Goal: Task Accomplishment & Management: Manage account settings

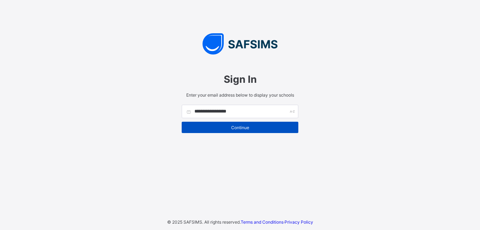
click at [222, 124] on div "Continue" at bounding box center [240, 127] width 117 height 11
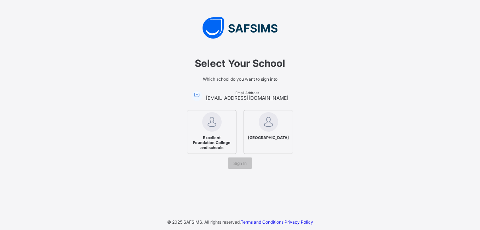
click at [219, 141] on span "Excellent Foundation College and schools" at bounding box center [211, 142] width 43 height 18
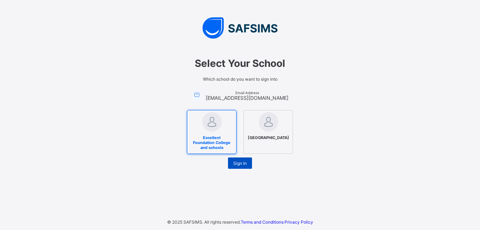
click at [240, 162] on span "Sign In" at bounding box center [239, 162] width 13 height 5
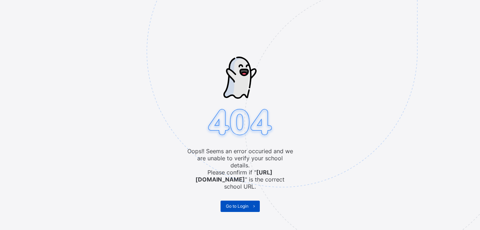
click at [243, 203] on span "Go to Login" at bounding box center [237, 205] width 23 height 5
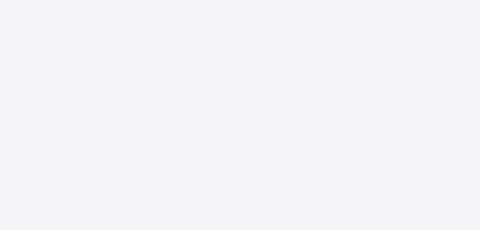
click at [166, 16] on div "New Update Available Hello there, You can install SAFSIMS on your device for ea…" at bounding box center [240, 115] width 480 height 230
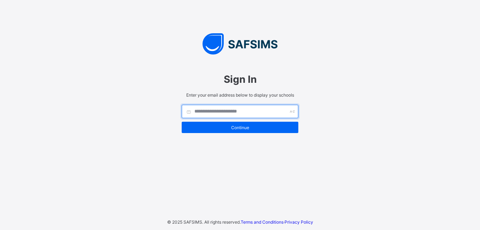
click at [215, 110] on input "text" at bounding box center [240, 111] width 117 height 13
type input "**********"
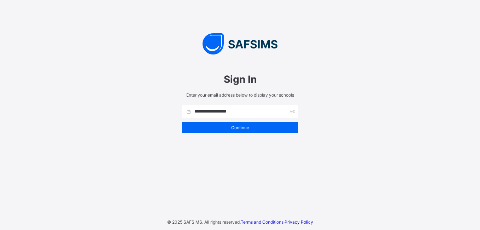
click at [331, 106] on div "**********" at bounding box center [240, 115] width 480 height 230
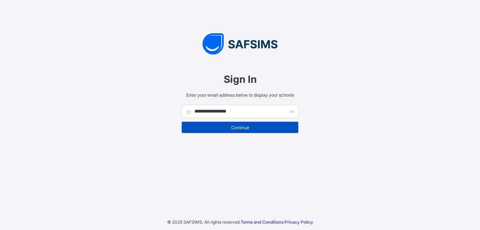
click at [254, 125] on span "Continue" at bounding box center [240, 127] width 106 height 5
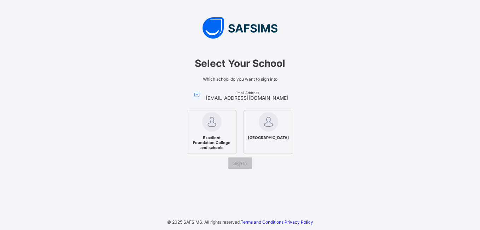
click at [217, 128] on img at bounding box center [211, 121] width 19 height 19
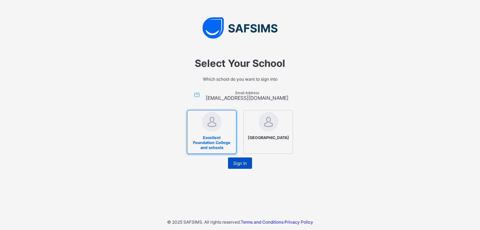
click at [232, 160] on div "Sign In" at bounding box center [240, 162] width 24 height 11
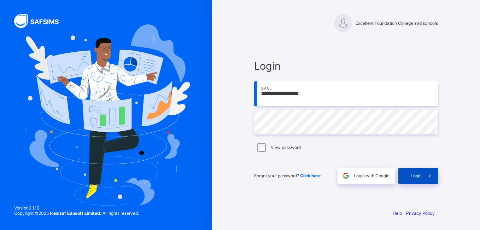
click at [423, 174] on span at bounding box center [430, 176] width 16 height 16
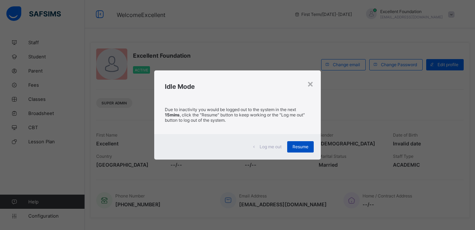
click at [305, 143] on div "Resume" at bounding box center [300, 146] width 27 height 11
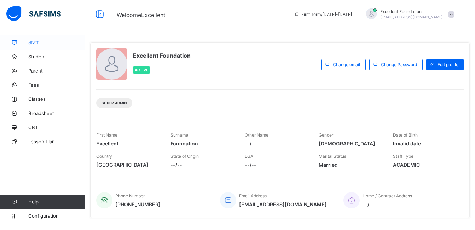
click at [37, 40] on span "Staff" at bounding box center [56, 43] width 57 height 6
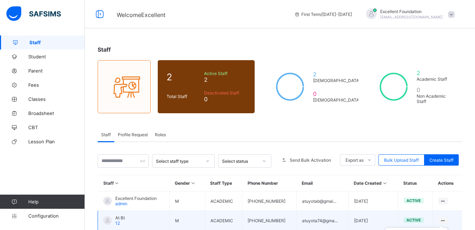
click at [447, 217] on div at bounding box center [443, 220] width 10 height 7
click at [446, 220] on icon at bounding box center [443, 220] width 6 height 5
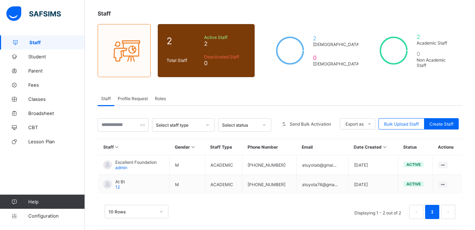
scroll to position [43, 0]
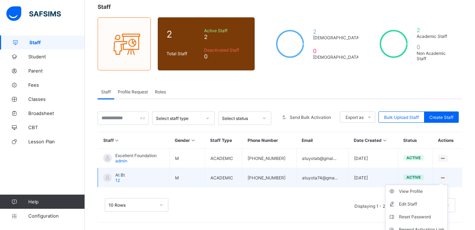
click at [446, 184] on ul "View Profile Edit Staff Reset Password Resend Activation Link Change Email Dele…" at bounding box center [416, 222] width 63 height 77
click at [431, 191] on div "View Profile" at bounding box center [422, 191] width 46 height 7
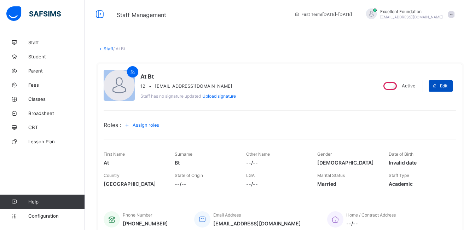
click at [440, 89] on span at bounding box center [433, 85] width 11 height 11
select select "**"
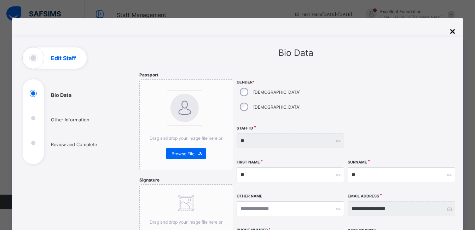
click at [453, 31] on div "×" at bounding box center [452, 31] width 7 height 12
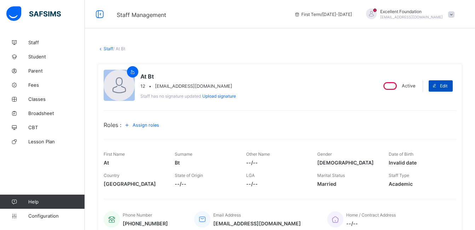
click at [440, 85] on span at bounding box center [433, 85] width 11 height 11
select select "**"
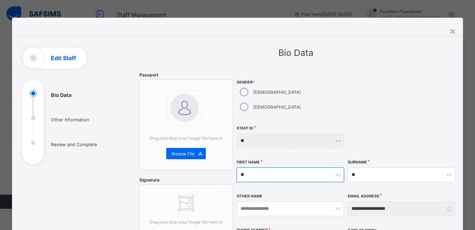
click at [298, 167] on input "**" at bounding box center [289, 174] width 107 height 15
type input "*"
type input "*******"
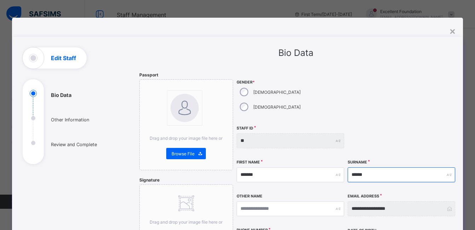
type input "******"
click at [451, 201] on div "**********" at bounding box center [400, 208] width 107 height 15
click at [450, 201] on div "**********" at bounding box center [400, 208] width 107 height 15
click at [449, 201] on div "**********" at bounding box center [400, 208] width 107 height 15
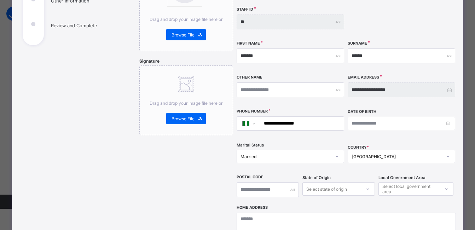
scroll to position [113, 0]
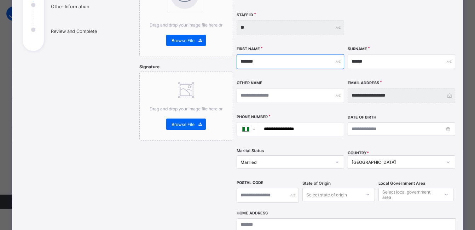
click at [277, 54] on input "*******" at bounding box center [289, 61] width 107 height 15
drag, startPoint x: 277, startPoint y: 42, endPoint x: 266, endPoint y: 49, distance: 12.3
click at [266, 54] on input "*******" at bounding box center [289, 61] width 107 height 15
type input "*"
type input "*******"
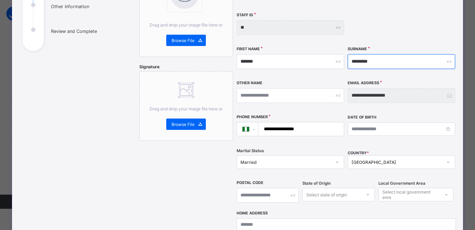
type input "*********"
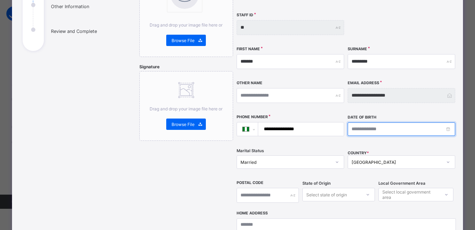
click at [366, 122] on input at bounding box center [400, 128] width 107 height 13
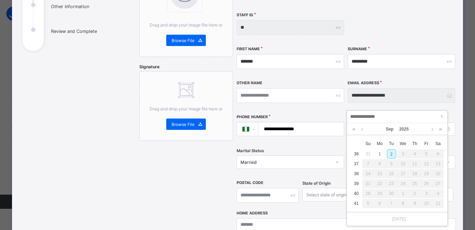
type input "**********"
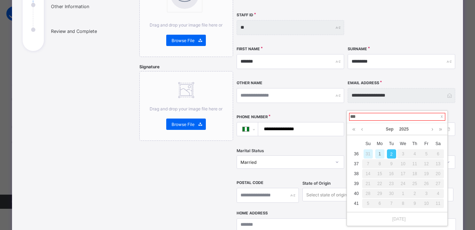
type input "**"
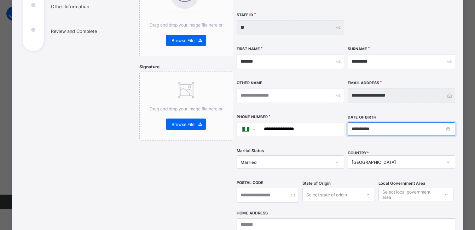
click at [381, 122] on input "**********" at bounding box center [400, 128] width 107 height 13
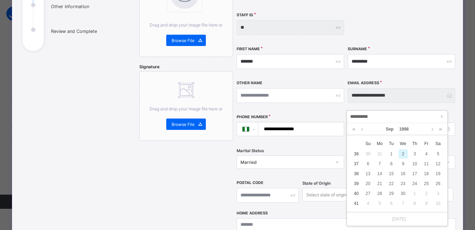
click at [360, 116] on input "**********" at bounding box center [397, 117] width 96 height 8
click at [362, 117] on input "**********" at bounding box center [397, 117] width 96 height 8
type input "**********"
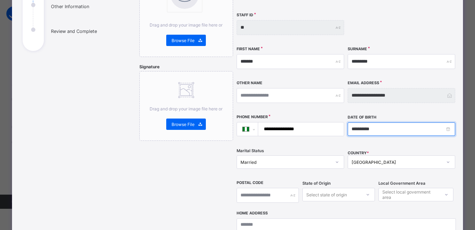
click at [377, 122] on input "**********" at bounding box center [400, 128] width 107 height 13
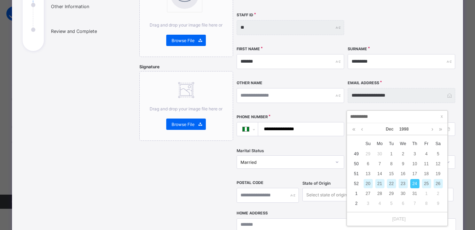
click at [377, 118] on input "**********" at bounding box center [397, 117] width 96 height 8
click at [416, 182] on div "24" at bounding box center [414, 183] width 9 height 9
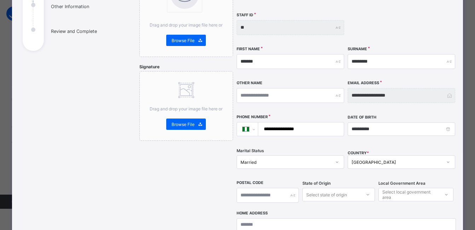
click at [305, 159] on div "Married" at bounding box center [285, 161] width 90 height 5
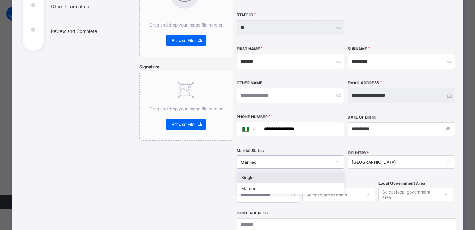
click at [292, 172] on div "Single" at bounding box center [290, 177] width 107 height 11
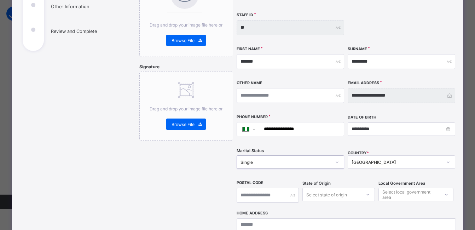
click at [417, 188] on div "Select local government area" at bounding box center [410, 194] width 57 height 13
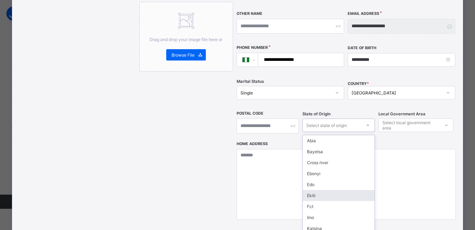
click at [359, 132] on div "option Ekiti focused, 6 of 37. 37 results available. Use Up and Down to choose …" at bounding box center [338, 124] width 73 height 13
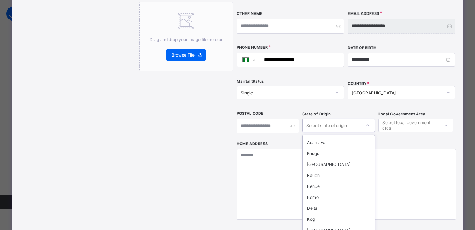
scroll to position [264, 0]
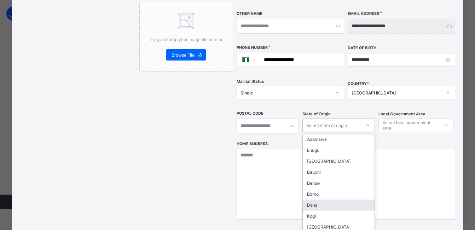
click at [326, 199] on div "Delta" at bounding box center [338, 204] width 72 height 11
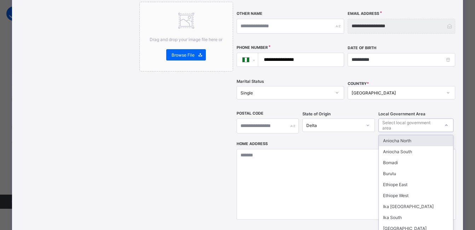
click at [387, 118] on div "Select local government area" at bounding box center [410, 124] width 57 height 13
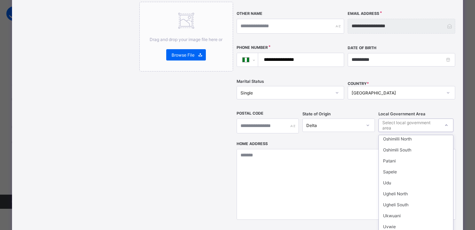
scroll to position [168, 0]
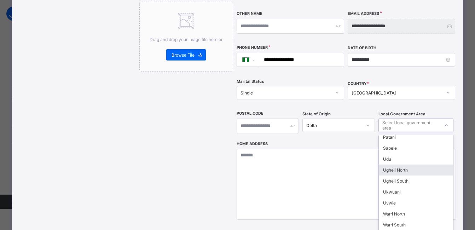
click at [406, 164] on div "Ugheli North" at bounding box center [415, 169] width 74 height 11
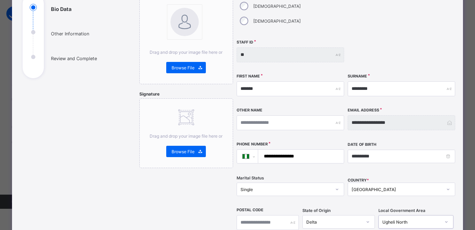
scroll to position [91, 0]
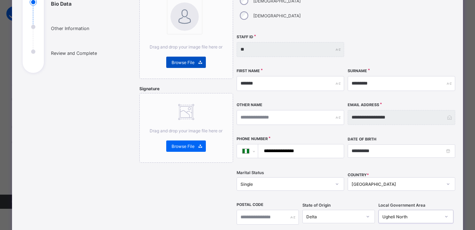
click at [176, 66] on div "Browse File" at bounding box center [186, 62] width 40 height 11
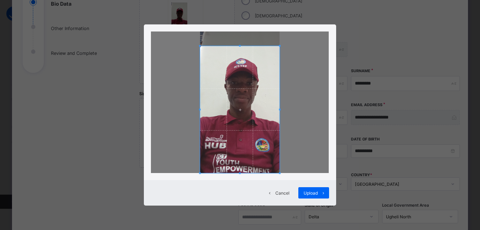
click at [242, 46] on div at bounding box center [240, 109] width 80 height 127
click at [313, 191] on span "Upload" at bounding box center [311, 192] width 14 height 5
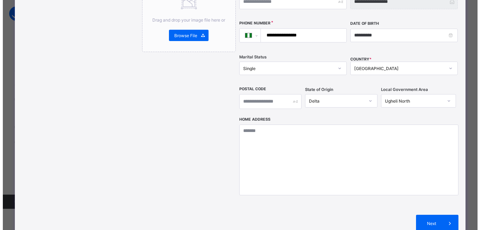
scroll to position [215, 0]
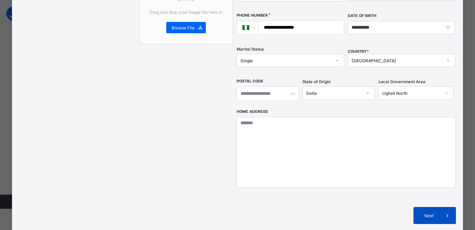
click at [439, 207] on div "Next" at bounding box center [434, 215] width 42 height 17
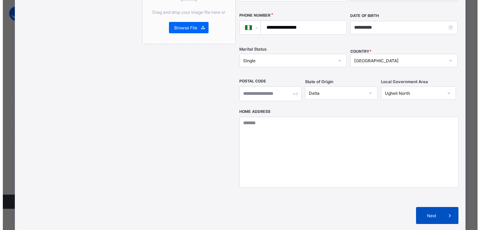
scroll to position [139, 0]
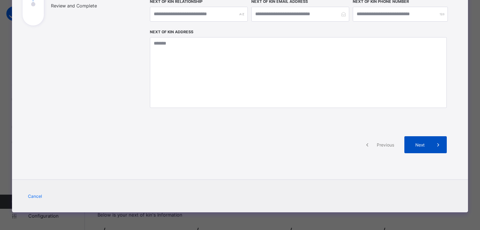
click at [422, 149] on div "Next" at bounding box center [425, 144] width 42 height 17
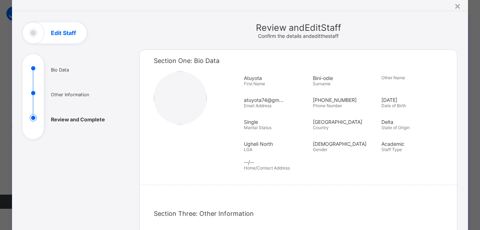
scroll to position [24, 0]
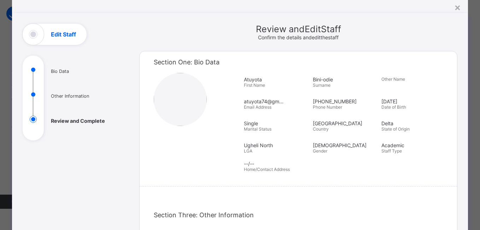
click at [31, 94] on ul "Bio Data Other Information Review and Complete" at bounding box center [76, 103] width 106 height 74
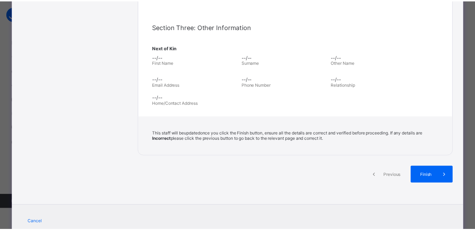
scroll to position [216, 0]
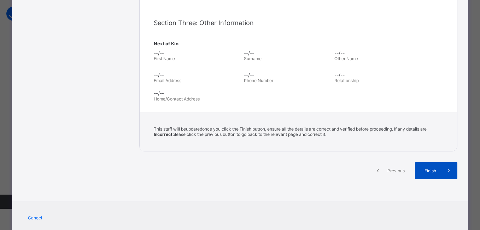
click at [429, 174] on div "Finish" at bounding box center [436, 170] width 42 height 17
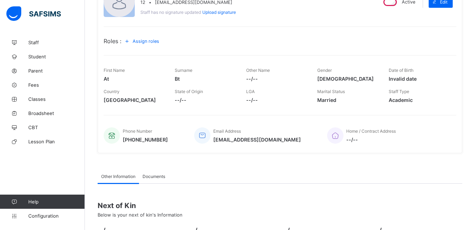
click at [142, 41] on span "Assign roles" at bounding box center [146, 41] width 27 height 5
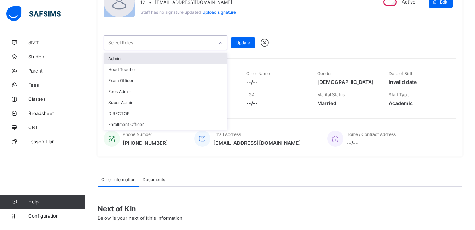
click at [175, 41] on div "Select Roles" at bounding box center [159, 43] width 110 height 14
click at [192, 41] on div "Select Roles" at bounding box center [159, 43] width 110 height 14
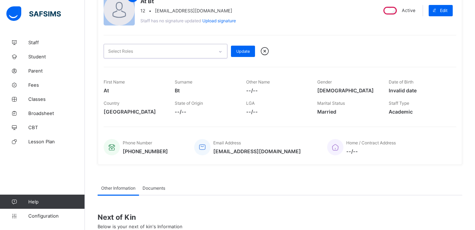
scroll to position [66, 0]
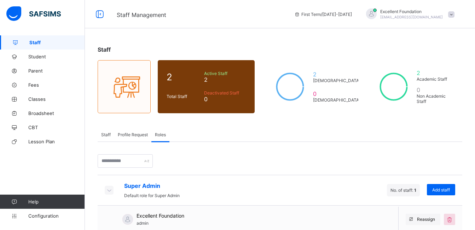
scroll to position [14, 0]
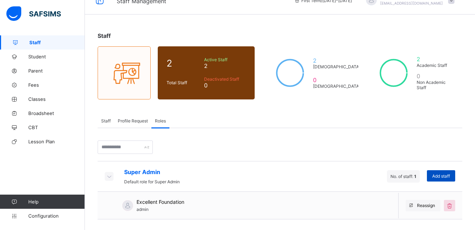
click at [450, 177] on span "Add staff" at bounding box center [441, 175] width 18 height 5
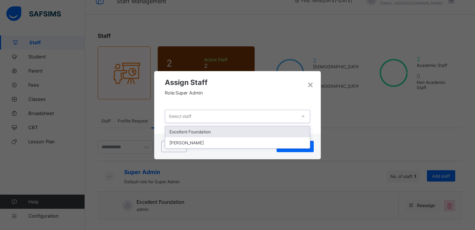
click at [301, 113] on div at bounding box center [303, 116] width 12 height 11
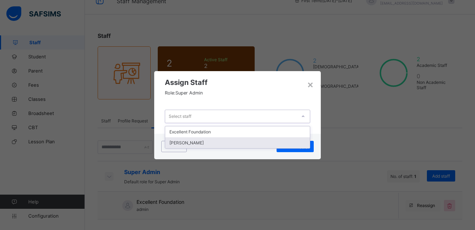
click at [251, 140] on div "Atuyota Bini-odie" at bounding box center [237, 142] width 144 height 11
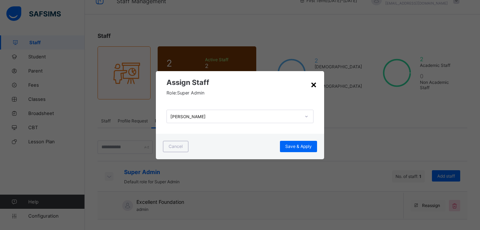
click at [314, 82] on div "×" at bounding box center [313, 84] width 7 height 12
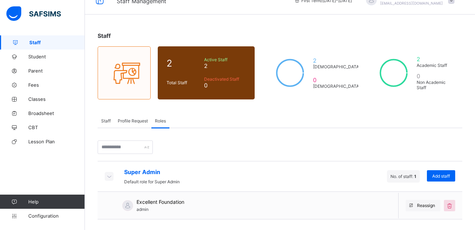
click at [112, 171] on div "Super Admin Default role for Super Admin" at bounding box center [142, 176] width 75 height 16
click at [112, 178] on icon at bounding box center [109, 175] width 8 height 7
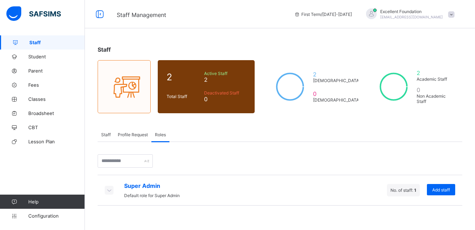
scroll to position [0, 0]
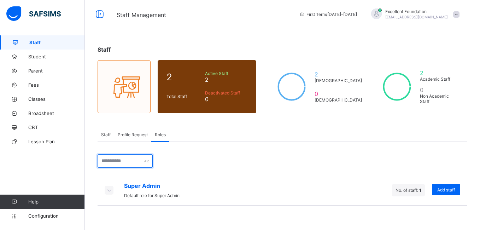
click at [151, 162] on input "text" at bounding box center [125, 160] width 55 height 13
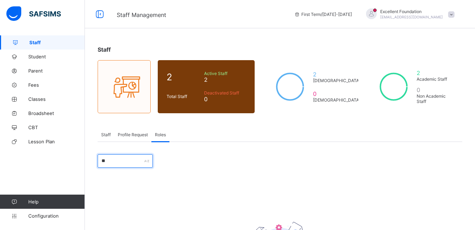
type input "*"
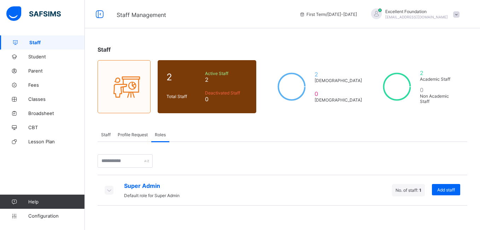
click at [110, 191] on icon at bounding box center [109, 189] width 8 height 7
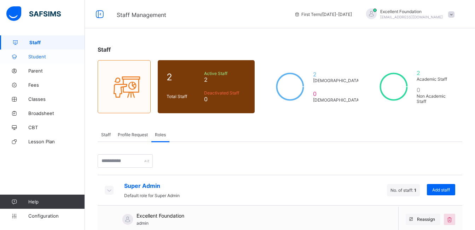
click at [53, 55] on span "Student" at bounding box center [56, 57] width 57 height 6
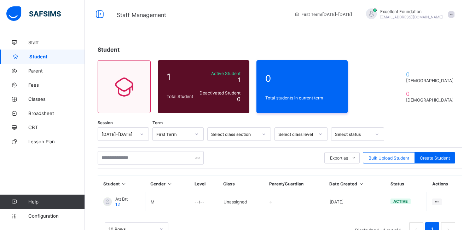
scroll to position [24, 0]
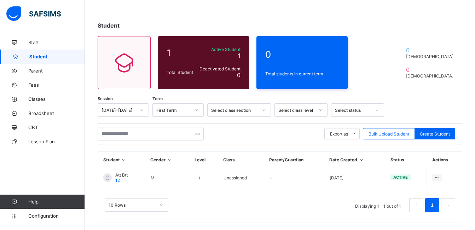
click at [122, 161] on icon at bounding box center [124, 159] width 6 height 5
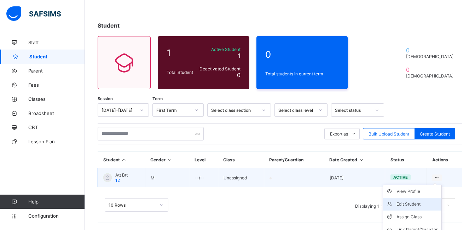
click at [409, 202] on div "Edit Student" at bounding box center [417, 203] width 42 height 7
select select "**"
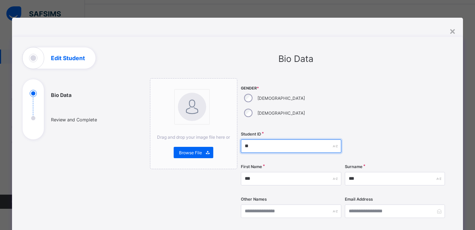
click at [266, 139] on input "**" at bounding box center [291, 145] width 100 height 13
type input "*"
type input "******"
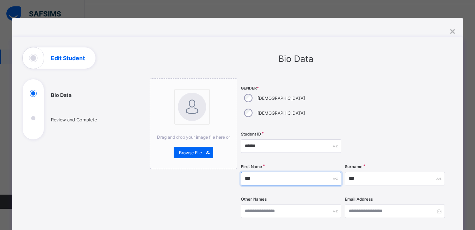
click at [308, 172] on input "***" at bounding box center [291, 178] width 100 height 13
type input "*****"
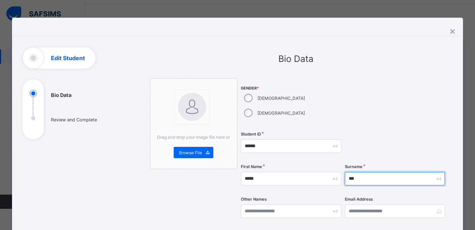
click at [355, 172] on input "***" at bounding box center [395, 178] width 100 height 13
type input "*"
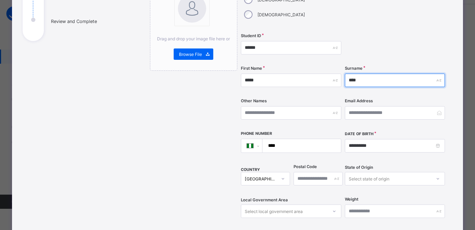
scroll to position [101, 0]
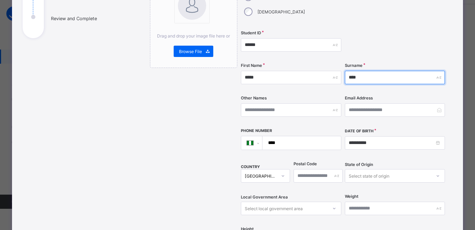
type input "****"
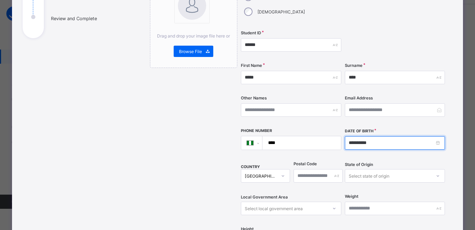
click at [380, 136] on input "**********" at bounding box center [395, 142] width 100 height 13
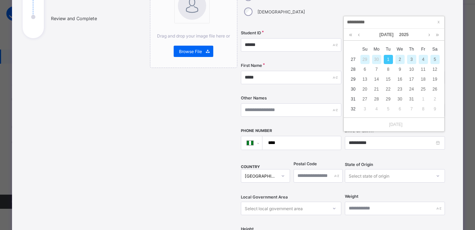
click at [378, 130] on div "Today" at bounding box center [393, 124] width 100 height 14
click at [437, 23] on span at bounding box center [438, 21] width 7 height 7
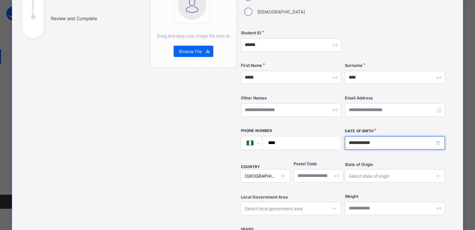
click at [374, 136] on input "**********" at bounding box center [395, 142] width 100 height 13
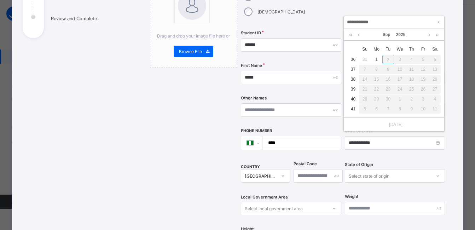
type input "**********"
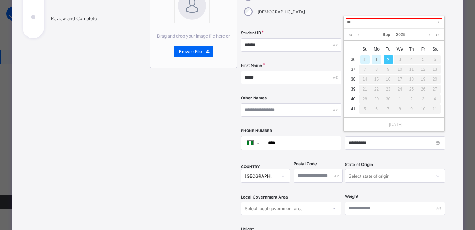
type input "*"
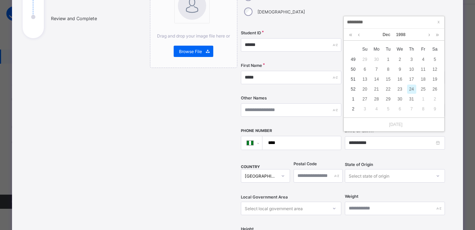
type input "**********"
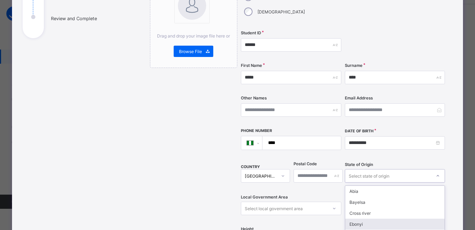
click at [352, 169] on div "option Ebonyi focused, 4 of 37. 37 results available. Use Up and Down to choose…" at bounding box center [395, 175] width 100 height 13
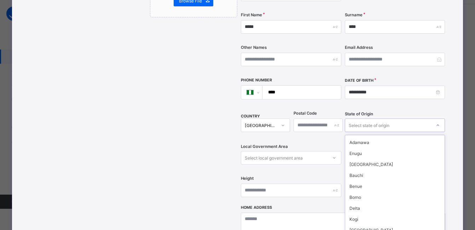
scroll to position [268, 0]
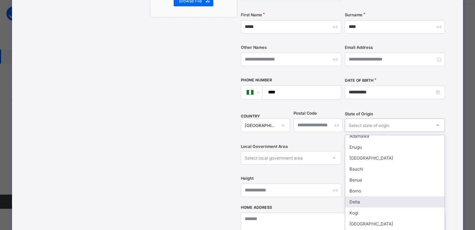
click at [385, 196] on div "Delta" at bounding box center [394, 201] width 99 height 11
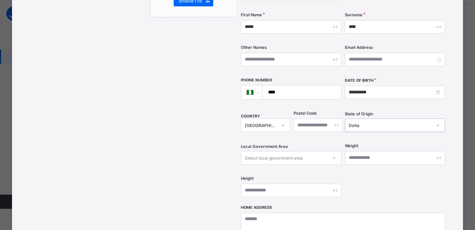
click at [299, 151] on div "Select local government area" at bounding box center [274, 157] width 58 height 13
click at [329, 152] on div at bounding box center [334, 157] width 12 height 11
click at [334, 154] on icon at bounding box center [334, 157] width 4 height 7
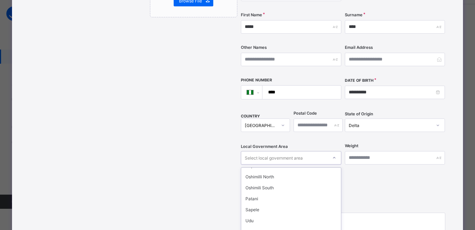
scroll to position [151, 0]
click at [293, 214] on div "Ugheli North" at bounding box center [290, 219] width 99 height 11
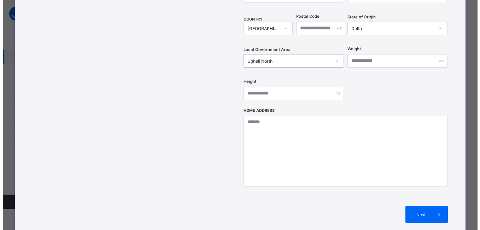
scroll to position [252, 0]
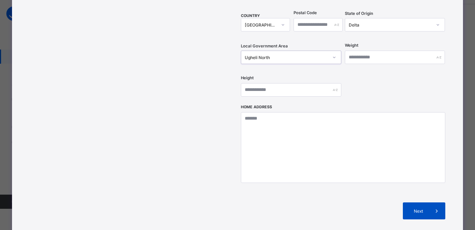
click at [425, 208] on span "Next" at bounding box center [418, 210] width 20 height 5
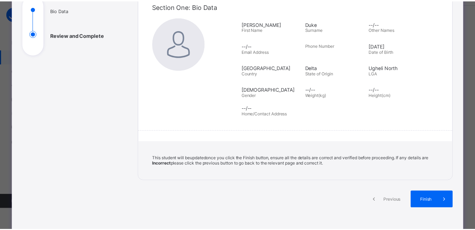
scroll to position [95, 0]
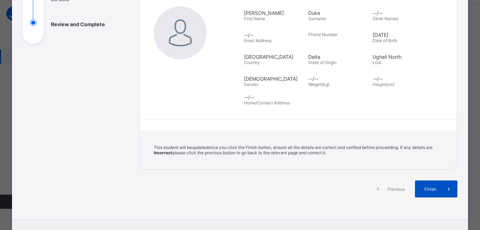
click at [436, 183] on div "Finish" at bounding box center [436, 188] width 42 height 17
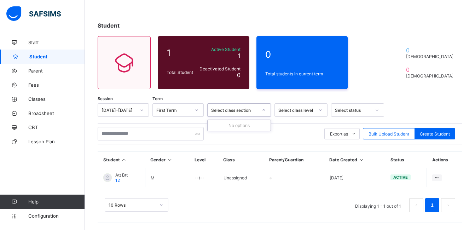
click at [231, 110] on div "Select class section" at bounding box center [234, 109] width 47 height 5
click at [38, 97] on span "Classes" at bounding box center [56, 99] width 57 height 6
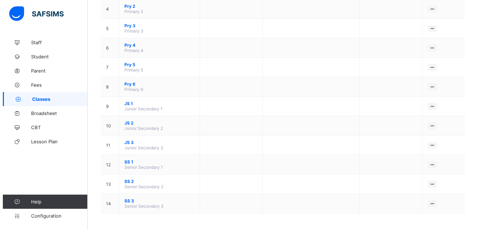
scroll to position [143, 0]
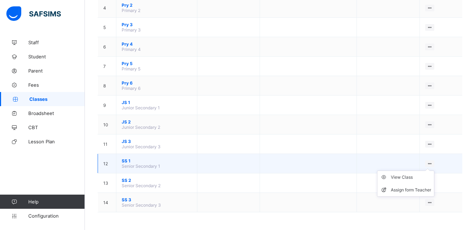
click at [434, 170] on ul "View Class Assign form Teacher" at bounding box center [405, 183] width 57 height 26
click at [425, 188] on div "Assign form Teacher" at bounding box center [410, 189] width 40 height 7
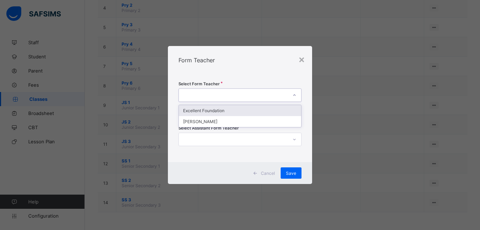
click at [284, 96] on div at bounding box center [233, 95] width 108 height 10
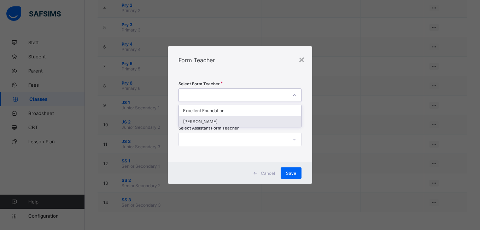
click at [259, 119] on div "Atuyota Bini-odie" at bounding box center [240, 121] width 122 height 11
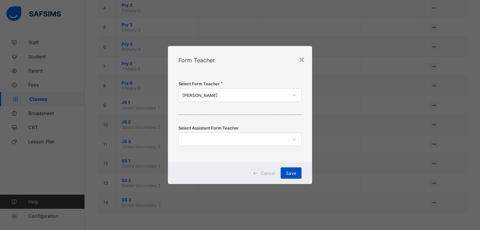
click at [291, 170] on span "Save" at bounding box center [291, 172] width 10 height 5
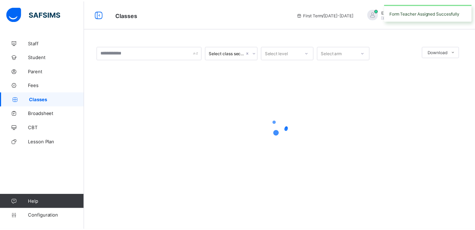
scroll to position [0, 0]
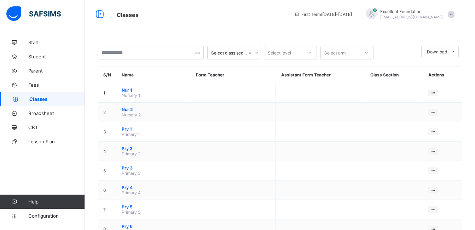
click at [255, 52] on icon at bounding box center [256, 52] width 4 height 7
click at [250, 54] on div at bounding box center [253, 52] width 12 height 11
click at [251, 52] on icon at bounding box center [253, 52] width 4 height 7
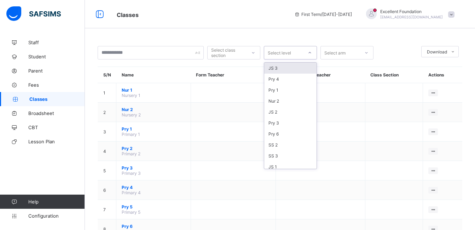
click at [281, 52] on div "Select level" at bounding box center [279, 52] width 23 height 13
click at [304, 53] on div at bounding box center [310, 52] width 12 height 11
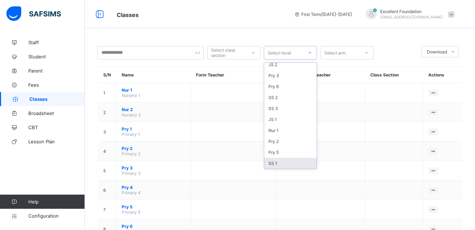
click at [288, 166] on div "SS 1" at bounding box center [290, 163] width 52 height 11
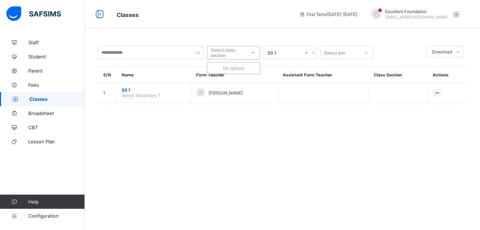
click at [252, 55] on div at bounding box center [253, 52] width 12 height 11
click at [344, 53] on div "Select arm" at bounding box center [334, 52] width 21 height 13
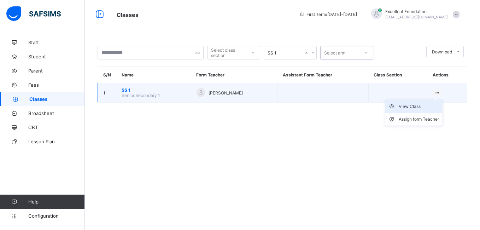
click at [420, 105] on div "View Class" at bounding box center [419, 106] width 40 height 7
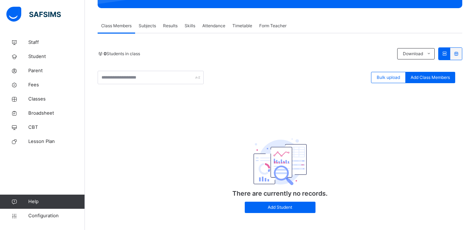
scroll to position [115, 0]
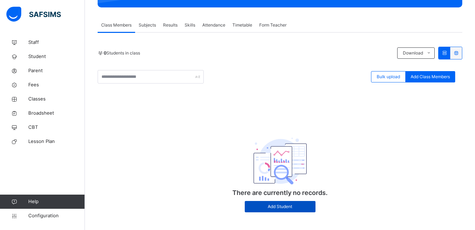
click at [282, 209] on span "Add Student" at bounding box center [280, 206] width 60 height 6
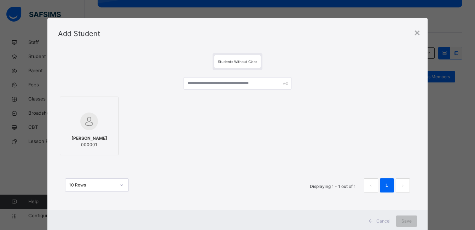
click at [103, 136] on div "Artus Duke 000001" at bounding box center [89, 141] width 51 height 20
click at [406, 218] on span "Save" at bounding box center [411, 221] width 10 height 6
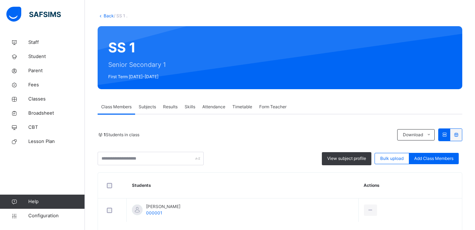
scroll to position [64, 0]
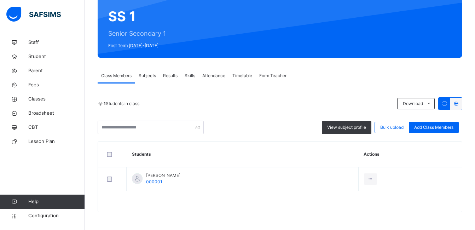
click at [144, 75] on span "Subjects" at bounding box center [147, 75] width 17 height 6
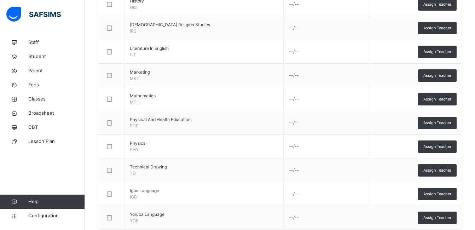
scroll to position [606, 0]
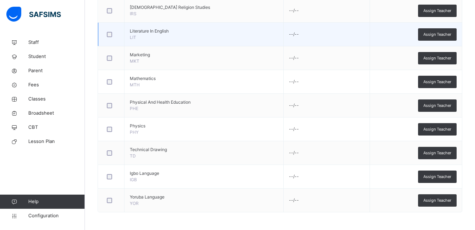
click at [112, 34] on div at bounding box center [111, 34] width 12 height 5
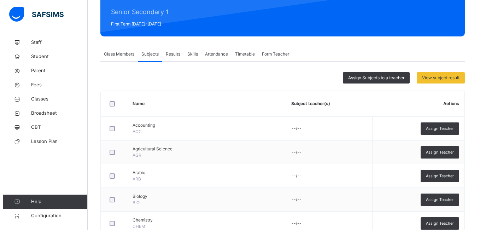
scroll to position [79, 0]
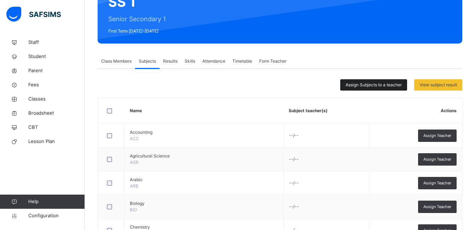
click at [397, 86] on span "Assign Subjects to a teacher" at bounding box center [373, 85] width 56 height 6
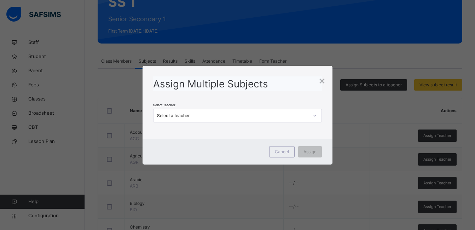
click at [397, 86] on div "× Assign Multiple Subjects Select Teacher Select a teacher Cancel Assign" at bounding box center [237, 115] width 475 height 230
click at [293, 112] on div "Select a teacher" at bounding box center [230, 115] width 154 height 11
click at [248, 145] on div "Atuyota Bini-odie" at bounding box center [237, 143] width 168 height 12
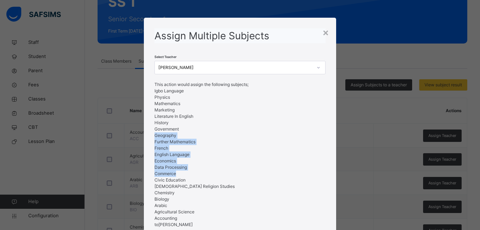
drag, startPoint x: 275, startPoint y: 130, endPoint x: 276, endPoint y: 174, distance: 43.8
click at [276, 174] on ul "Igbo Language Physics Mathematics Marketing Literature In English History Gover…" at bounding box center [239, 155] width 171 height 134
click at [276, 174] on li "Commerce" at bounding box center [239, 173] width 171 height 6
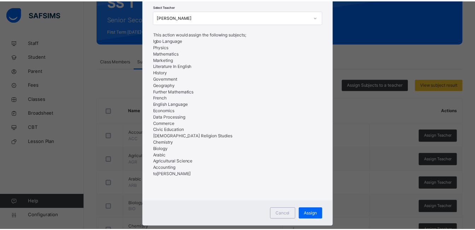
scroll to position [65, 0]
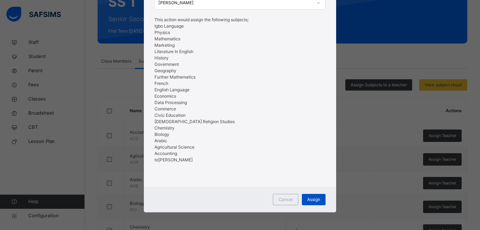
click at [307, 196] on span "Assign" at bounding box center [313, 199] width 13 height 6
click at [314, 195] on div "Assign" at bounding box center [314, 199] width 24 height 11
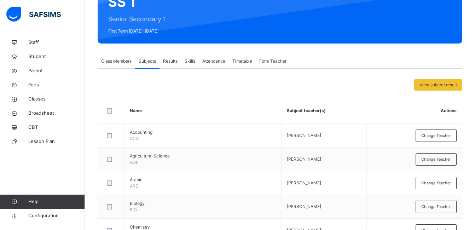
click at [176, 61] on span "Results" at bounding box center [170, 61] width 14 height 6
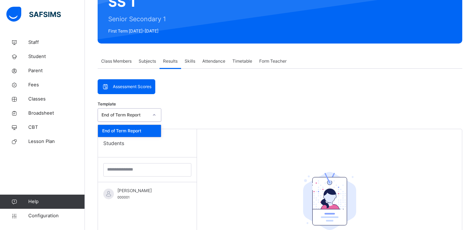
click at [149, 111] on div at bounding box center [154, 114] width 12 height 11
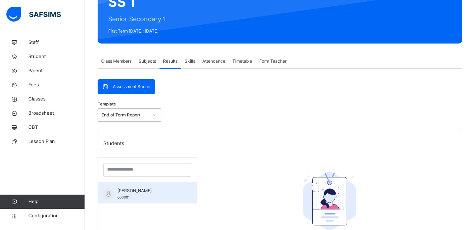
click at [148, 194] on div "Artus Duke 000001" at bounding box center [148, 193] width 63 height 13
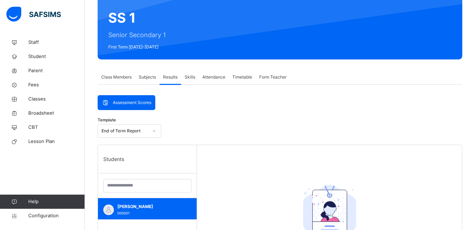
scroll to position [41, 0]
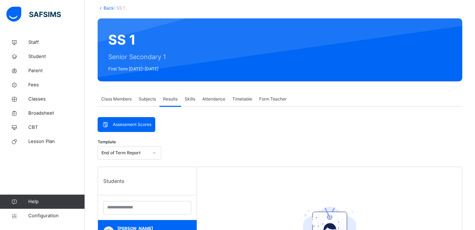
click at [194, 99] on span "Skills" at bounding box center [189, 99] width 11 height 6
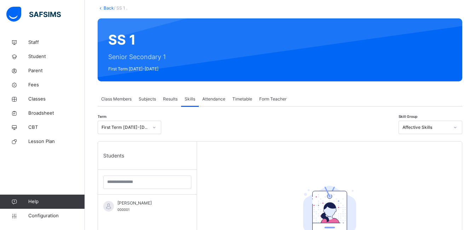
click at [206, 98] on span "Attendance" at bounding box center [213, 99] width 23 height 6
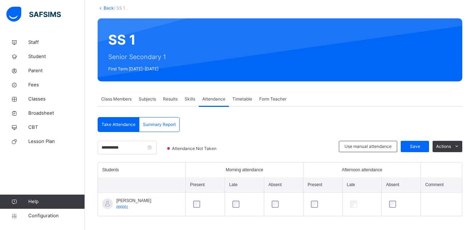
click at [170, 125] on span "Summary Report" at bounding box center [159, 124] width 33 height 6
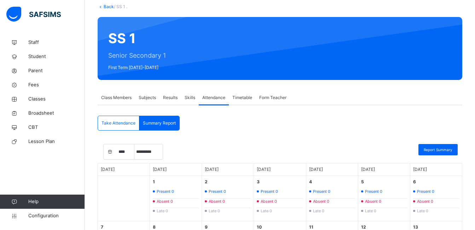
scroll to position [42, 0]
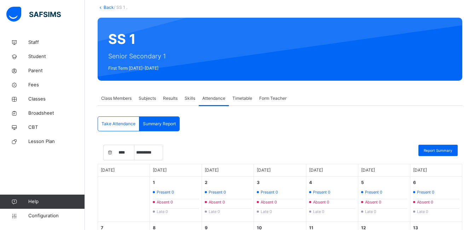
click at [241, 99] on span "Timetable" at bounding box center [242, 98] width 20 height 6
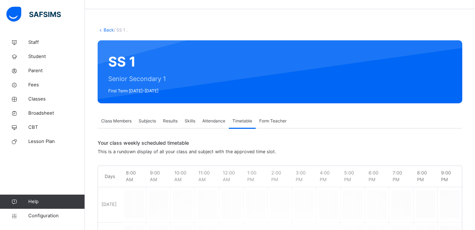
scroll to position [0, 0]
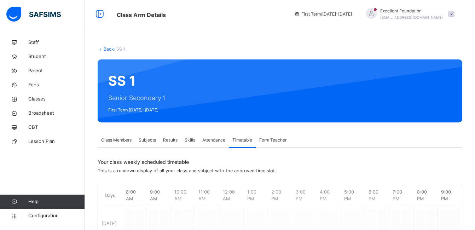
click at [270, 142] on span "Form Teacher" at bounding box center [272, 140] width 27 height 6
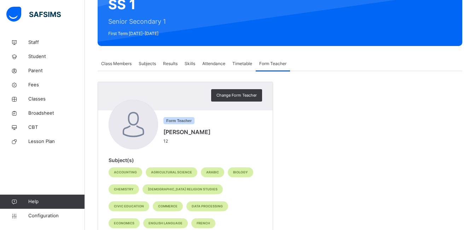
scroll to position [74, 0]
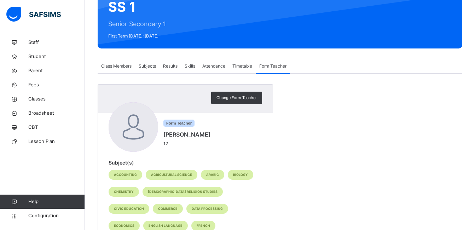
click at [115, 67] on span "Class Members" at bounding box center [116, 66] width 30 height 6
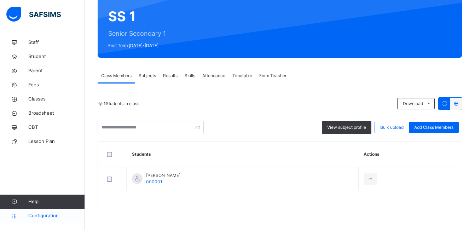
click at [30, 212] on link "Configuration" at bounding box center [42, 215] width 84 height 14
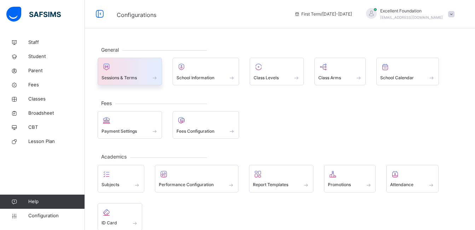
click at [150, 72] on div at bounding box center [129, 66] width 57 height 11
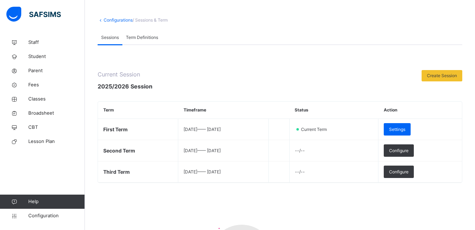
scroll to position [15, 0]
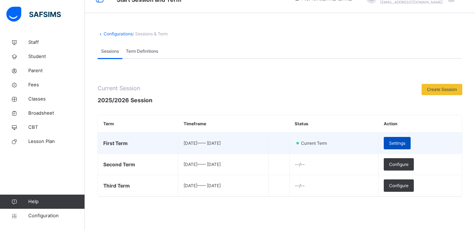
click at [399, 144] on div "Settings" at bounding box center [396, 143] width 27 height 12
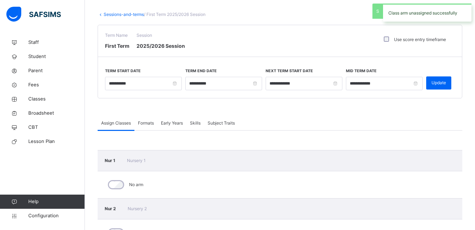
scroll to position [26, 0]
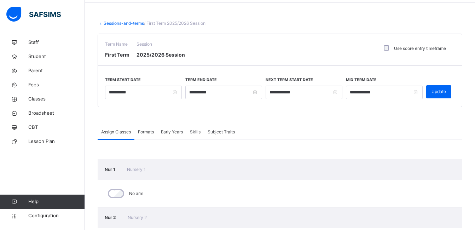
click at [150, 131] on span "Formats" at bounding box center [146, 132] width 16 height 6
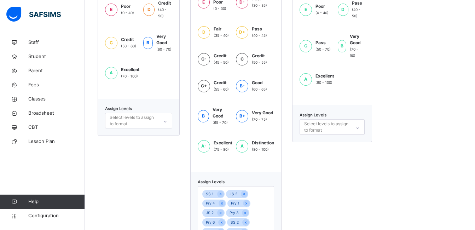
scroll to position [266, 0]
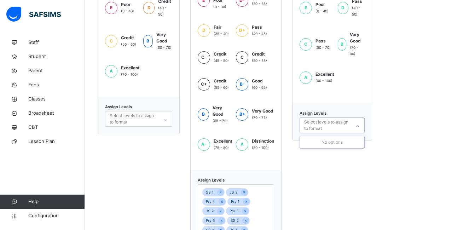
click at [359, 123] on icon at bounding box center [357, 126] width 4 height 7
click at [361, 122] on div at bounding box center [357, 126] width 12 height 11
click at [165, 119] on icon at bounding box center [165, 119] width 4 height 7
click at [112, 70] on span "A" at bounding box center [111, 71] width 3 height 6
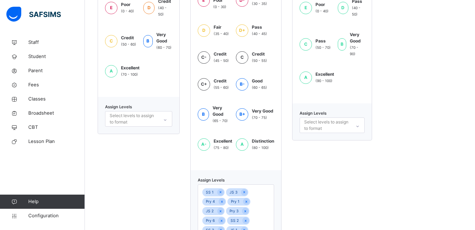
click at [132, 73] on span "(70 - 100)" at bounding box center [129, 74] width 17 height 4
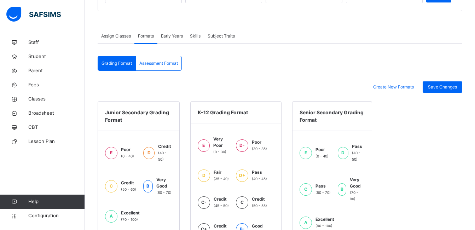
scroll to position [122, 0]
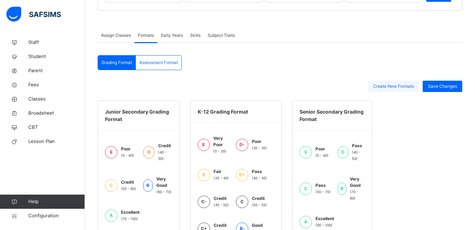
click at [403, 84] on span "Create New Formats" at bounding box center [393, 86] width 41 height 6
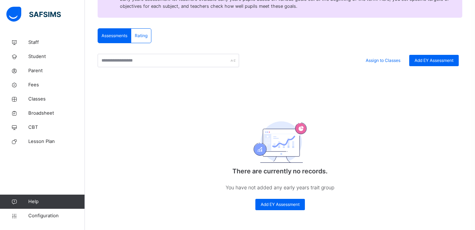
scroll to position [122, 0]
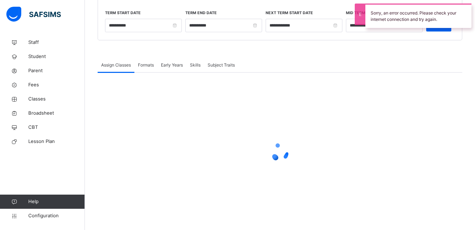
scroll to position [83, 0]
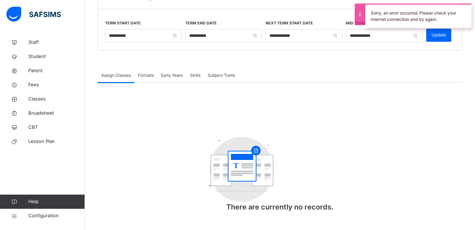
click at [196, 74] on div "Assign Classes Formats Early Years Skills Subject Traits Assign Classes More Op…" at bounding box center [280, 143] width 364 height 151
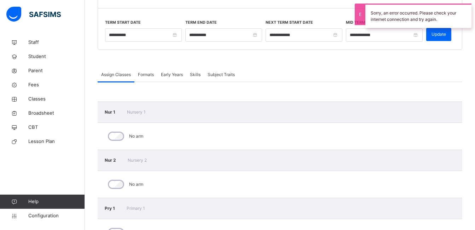
scroll to position [122, 0]
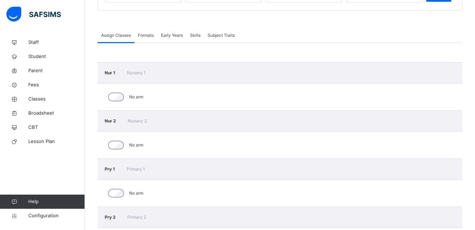
click at [213, 34] on span "Subject Traits" at bounding box center [220, 35] width 27 height 6
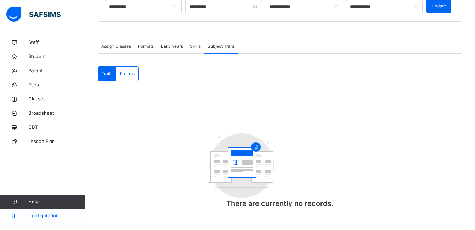
click at [45, 217] on span "Configuration" at bounding box center [56, 215] width 56 height 7
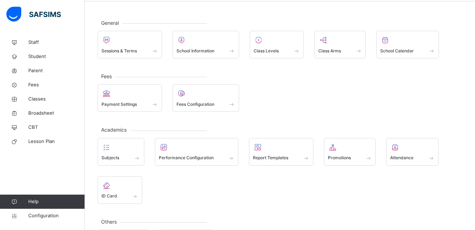
scroll to position [24, 0]
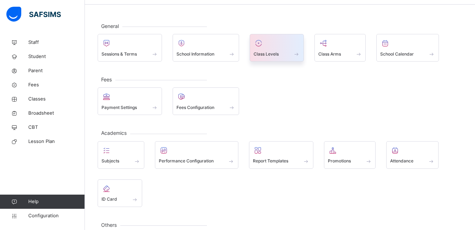
click at [269, 54] on span "Class Levels" at bounding box center [265, 54] width 25 height 6
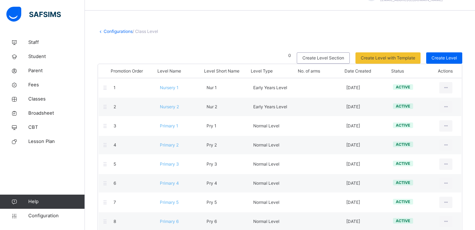
scroll to position [9, 0]
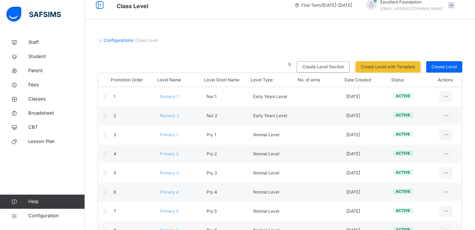
click at [444, 62] on div "Create Level" at bounding box center [444, 66] width 36 height 11
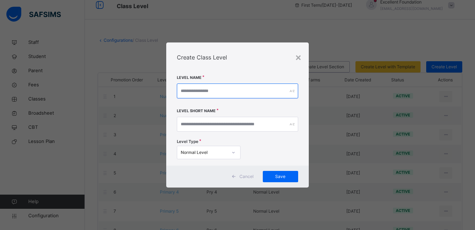
click at [262, 84] on input "text" at bounding box center [237, 90] width 121 height 15
type input "*********"
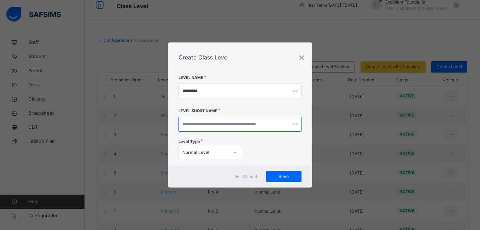
click at [241, 123] on input "text" at bounding box center [239, 124] width 123 height 15
type input "*****"
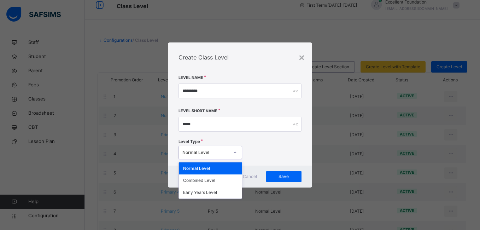
click at [228, 149] on div "Normal Level" at bounding box center [205, 152] width 47 height 6
click at [209, 189] on div "Early Years Level" at bounding box center [210, 192] width 63 height 12
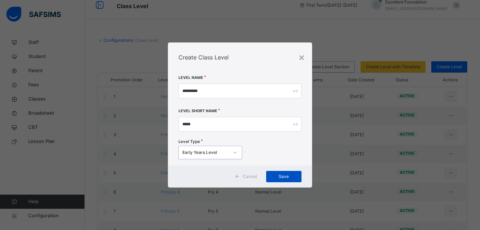
click at [274, 174] on span "Save" at bounding box center [283, 176] width 25 height 6
click at [274, 174] on div "Save" at bounding box center [280, 176] width 35 height 11
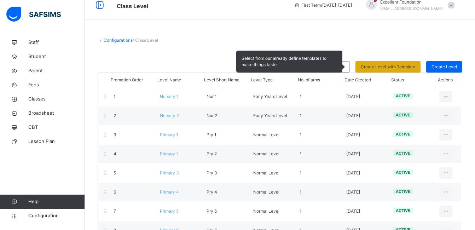
click at [386, 67] on span "Create Level with Template" at bounding box center [387, 67] width 54 height 6
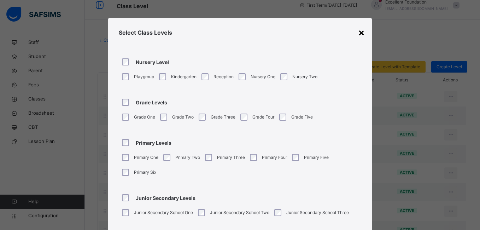
click at [358, 33] on div "×" at bounding box center [361, 32] width 7 height 15
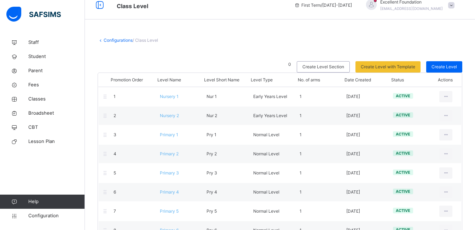
click at [376, 71] on div "Create Level with Template" at bounding box center [387, 66] width 65 height 11
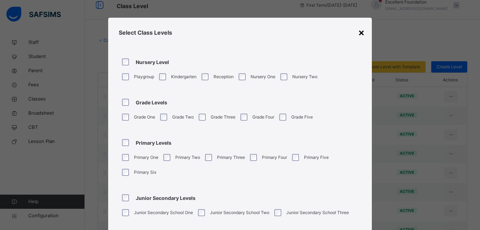
click at [358, 34] on div "×" at bounding box center [361, 32] width 7 height 15
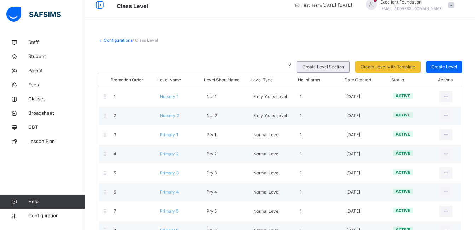
click at [325, 65] on span "Create Level Section" at bounding box center [323, 67] width 42 height 6
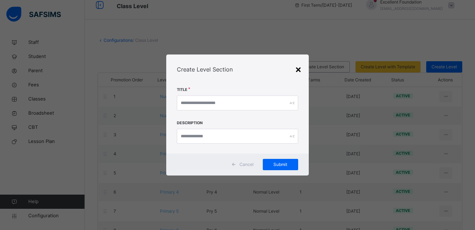
click at [300, 67] on div "×" at bounding box center [298, 68] width 7 height 15
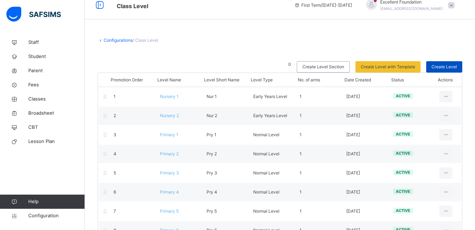
click at [437, 64] on span "Create Level" at bounding box center [443, 67] width 25 height 6
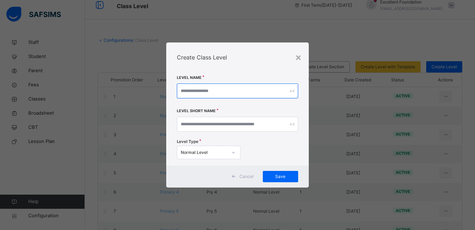
click at [269, 90] on input "text" at bounding box center [237, 90] width 121 height 15
type input "**********"
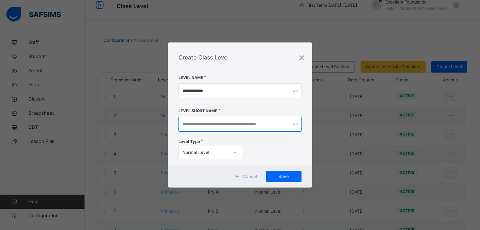
click at [259, 123] on input "text" at bounding box center [239, 124] width 123 height 15
type input "*******"
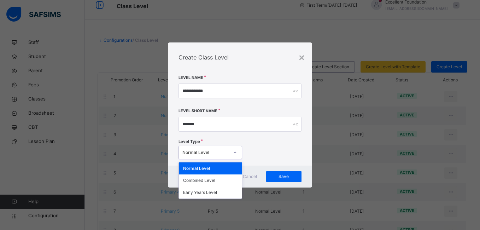
click at [237, 150] on div at bounding box center [235, 152] width 12 height 11
click at [211, 195] on div "Early Years Level" at bounding box center [210, 192] width 63 height 12
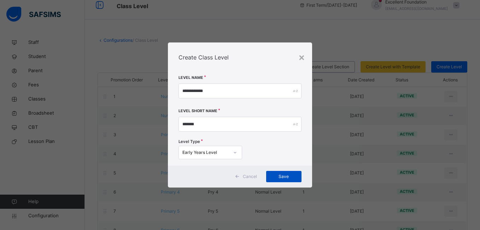
click at [289, 175] on span "Save" at bounding box center [283, 176] width 25 height 6
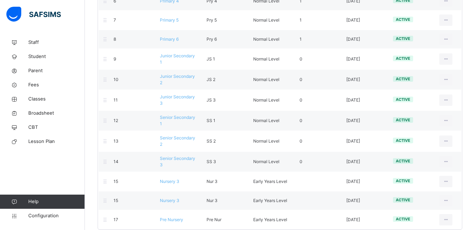
scroll to position [210, 0]
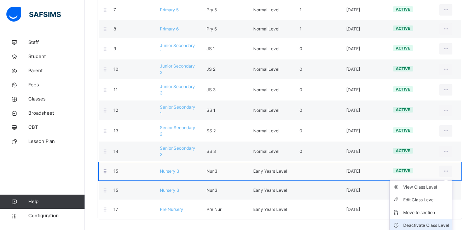
click at [437, 221] on li "Deactivate Class Level" at bounding box center [420, 225] width 62 height 13
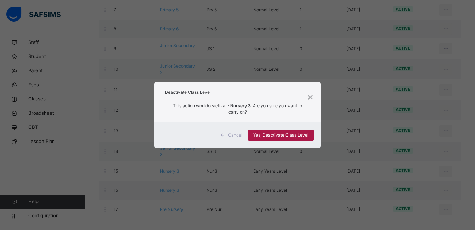
click at [292, 137] on span "Yes, Deactivate Class Level" at bounding box center [280, 135] width 55 height 6
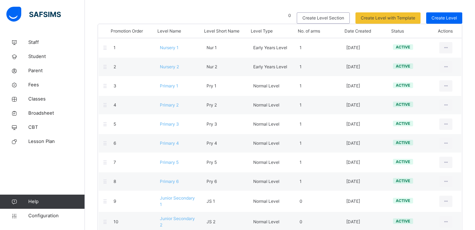
scroll to position [54, 0]
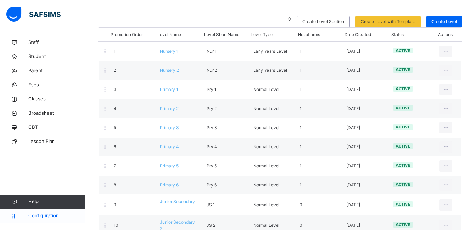
click at [51, 211] on link "Configuration" at bounding box center [42, 215] width 84 height 14
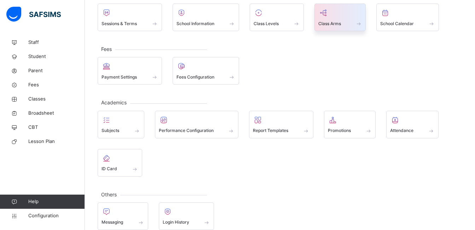
click at [339, 21] on span "Class Arms" at bounding box center [329, 23] width 23 height 6
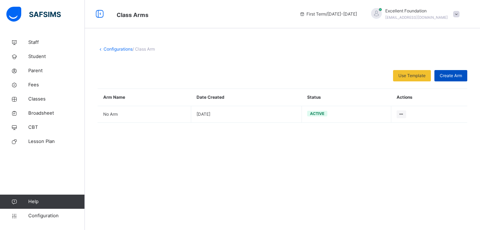
click at [446, 75] on span "Create Arm" at bounding box center [451, 75] width 22 height 6
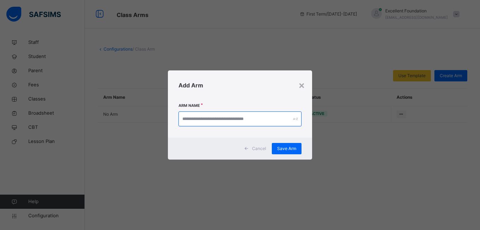
click at [257, 116] on input "text" at bounding box center [239, 118] width 123 height 15
type input "*"
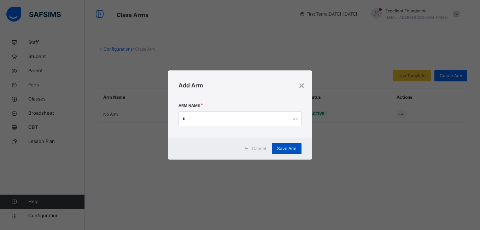
click at [280, 146] on span "Save Arm" at bounding box center [286, 148] width 19 height 6
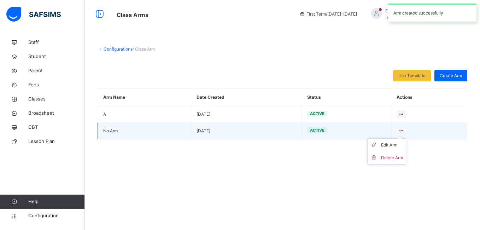
click at [394, 141] on ul "Edit Arm Delete Arm" at bounding box center [386, 151] width 39 height 26
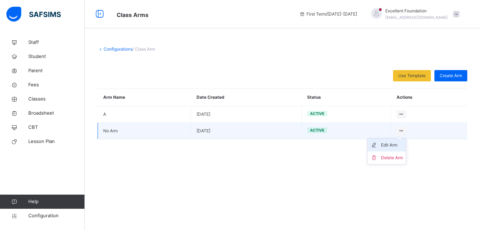
click at [390, 145] on div "Edit Arm" at bounding box center [392, 144] width 22 height 7
type input "*"
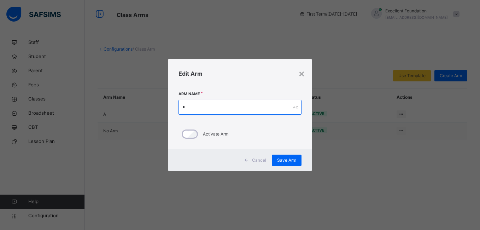
click at [254, 110] on input "*" at bounding box center [239, 107] width 123 height 15
type input "*"
click at [282, 154] on div "Save Arm" at bounding box center [287, 159] width 30 height 11
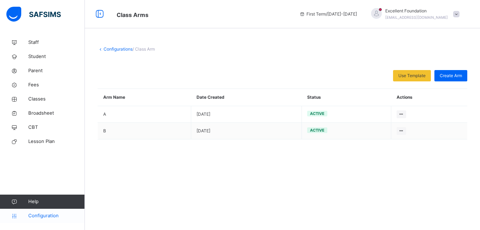
click at [39, 212] on span "Configuration" at bounding box center [56, 215] width 56 height 7
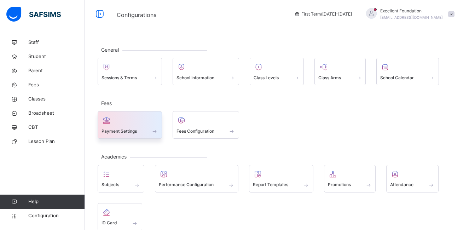
click at [150, 128] on div "Payment Settings" at bounding box center [129, 130] width 57 height 7
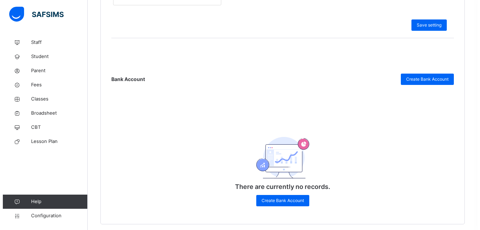
scroll to position [327, 0]
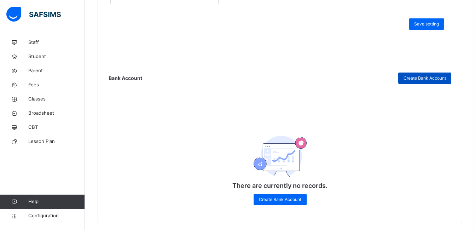
click at [420, 79] on span "Create Bank Account" at bounding box center [424, 78] width 42 height 6
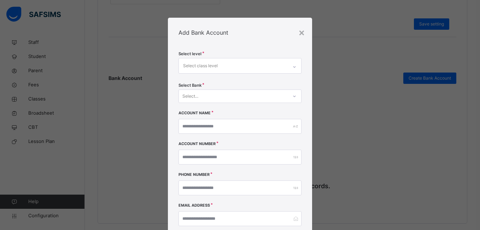
click at [288, 69] on div at bounding box center [294, 66] width 12 height 11
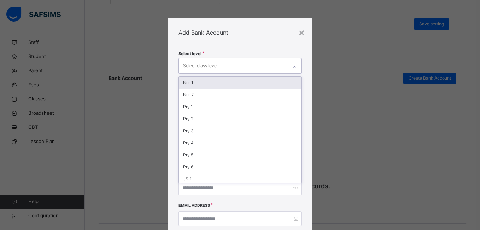
click at [275, 81] on div "Nur 1" at bounding box center [240, 83] width 122 height 12
click at [255, 85] on div "Nur 2" at bounding box center [240, 83] width 122 height 12
click at [255, 85] on div "Pry 1" at bounding box center [240, 83] width 122 height 12
click at [255, 85] on div "Pry 2" at bounding box center [240, 83] width 122 height 12
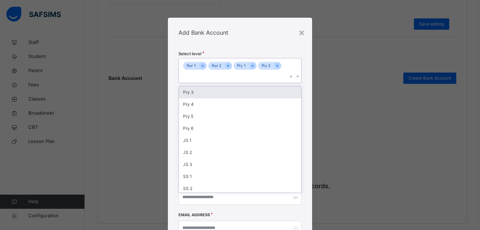
click at [255, 86] on div "Pry 3" at bounding box center [240, 92] width 122 height 12
click at [255, 89] on div "Pry 4" at bounding box center [240, 92] width 122 height 12
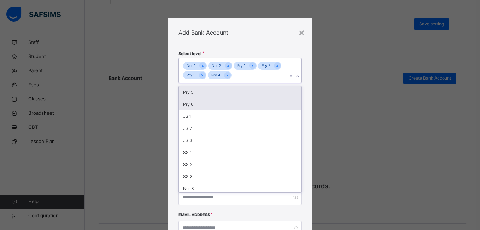
click at [255, 91] on div "Pry 5" at bounding box center [240, 92] width 122 height 12
click at [255, 91] on div "Pry 6" at bounding box center [240, 92] width 122 height 12
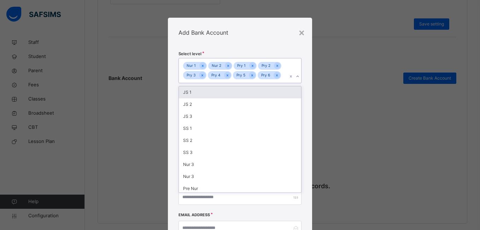
click at [255, 91] on div "JS 1" at bounding box center [240, 92] width 122 height 12
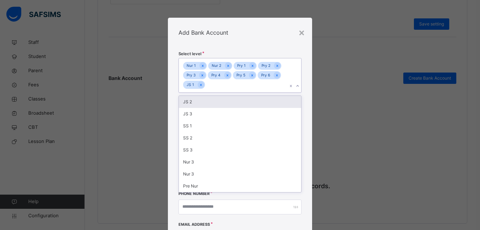
click at [255, 91] on div "Nur 1 Nur 2 Pry 1 Pry 2 Pry 3 Pry 4 Pry 5 Pry 6 JS 1" at bounding box center [233, 75] width 108 height 34
click at [263, 87] on div "Nur 1 Nur 2 Pry 1 Pry 2 Pry 3 Pry 4 Pry 5 Pry 6 JS 1" at bounding box center [233, 75] width 108 height 34
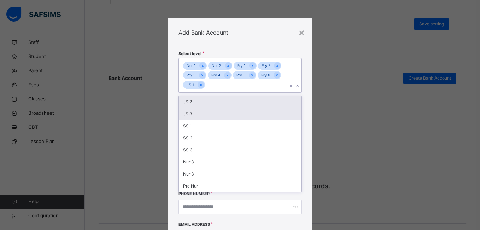
click at [247, 104] on div "JS 2" at bounding box center [240, 102] width 122 height 12
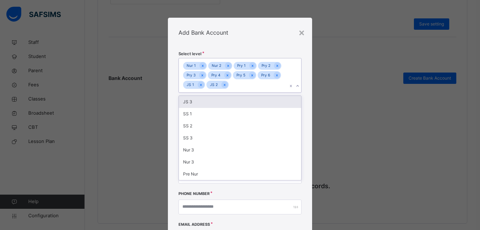
click at [247, 104] on div "JS 3" at bounding box center [240, 102] width 122 height 12
click at [247, 104] on div "SS 1" at bounding box center [240, 102] width 122 height 12
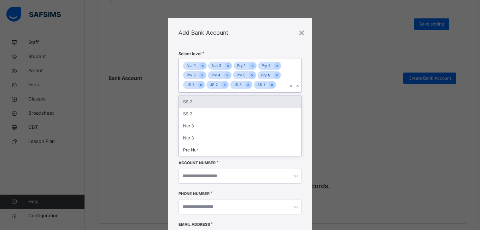
click at [247, 104] on div "SS 2" at bounding box center [240, 102] width 122 height 12
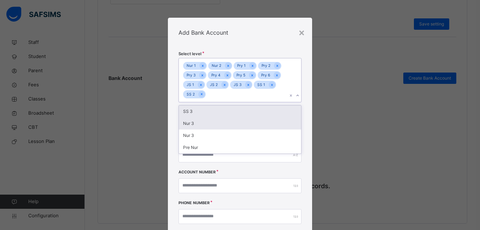
click at [246, 108] on div "SS 3" at bounding box center [240, 111] width 122 height 12
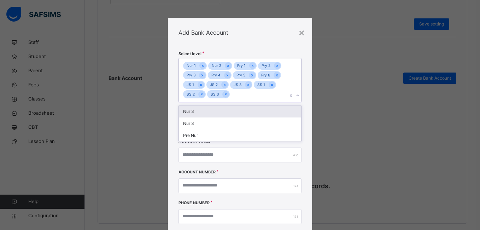
click at [246, 108] on div "Nur 3" at bounding box center [240, 111] width 122 height 12
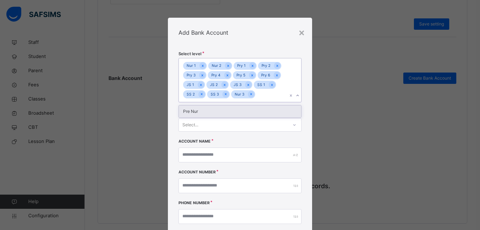
click at [244, 112] on div "Pre Nur" at bounding box center [240, 111] width 122 height 12
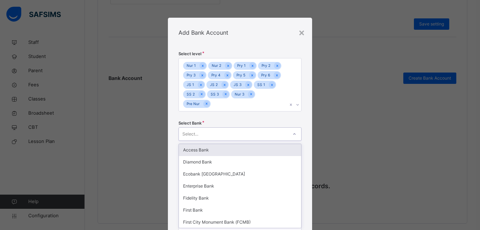
scroll to position [23, 0]
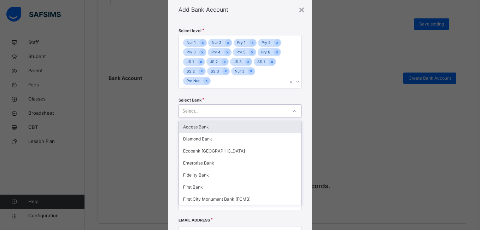
click at [240, 118] on div "option Access Bank focused, 1 of 32. 32 results available. Use Up and Down to c…" at bounding box center [239, 110] width 123 height 13
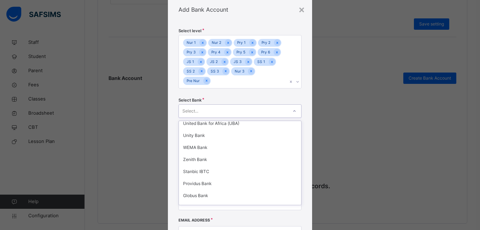
scroll to position [210, 0]
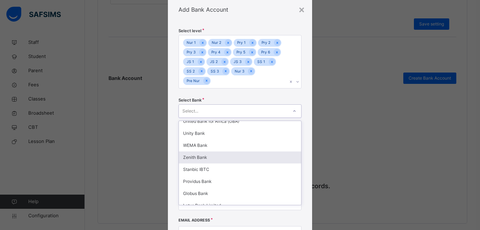
click at [247, 156] on div "Zenith Bank" at bounding box center [240, 157] width 122 height 12
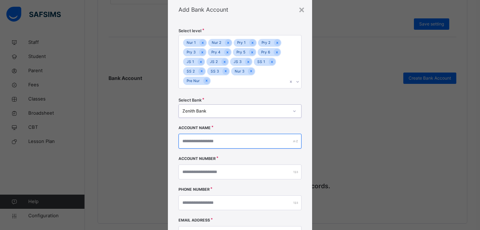
click at [235, 145] on input "text" at bounding box center [239, 141] width 123 height 15
type input "**********"
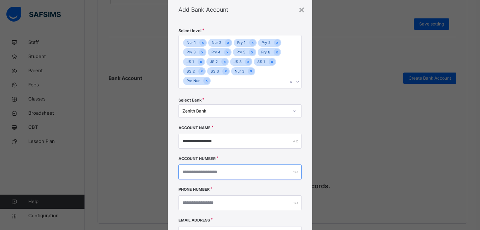
click at [227, 168] on input "number" at bounding box center [239, 171] width 123 height 15
type input "**********"
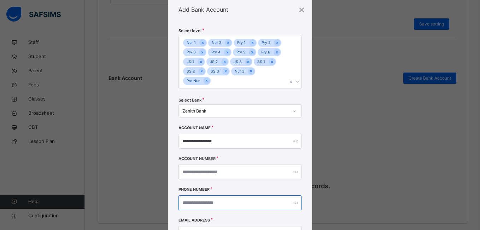
click at [219, 202] on input "number" at bounding box center [239, 202] width 123 height 15
click at [293, 202] on div at bounding box center [239, 202] width 123 height 15
click at [282, 205] on input "number" at bounding box center [239, 202] width 123 height 15
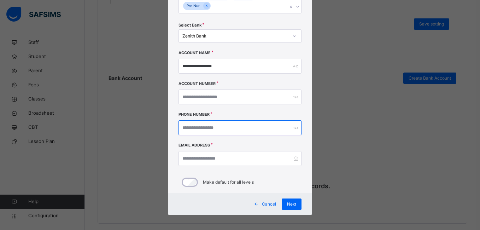
scroll to position [99, 0]
type input "**********"
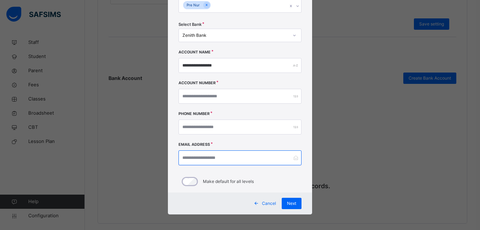
click at [264, 158] on input "email" at bounding box center [239, 157] width 123 height 15
type input "**********"
click at [284, 201] on div "Next" at bounding box center [292, 203] width 20 height 11
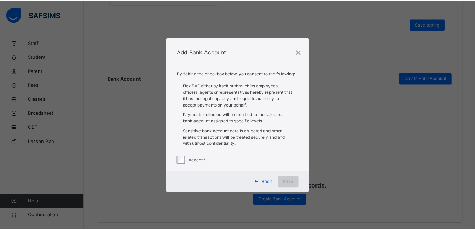
scroll to position [0, 0]
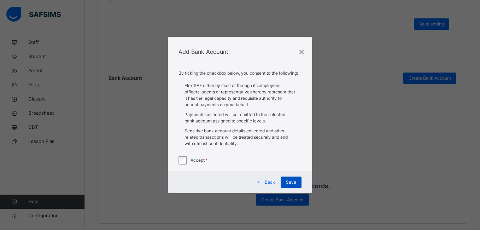
click at [288, 178] on div "Save" at bounding box center [291, 181] width 21 height 11
click at [289, 176] on div "Save" at bounding box center [287, 181] width 21 height 11
click at [299, 50] on div "×" at bounding box center [298, 51] width 7 height 15
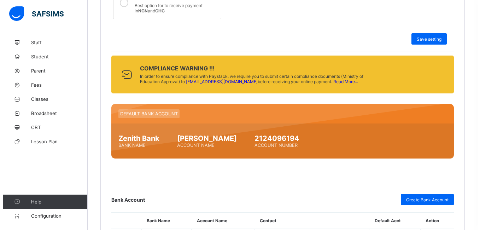
scroll to position [294, 0]
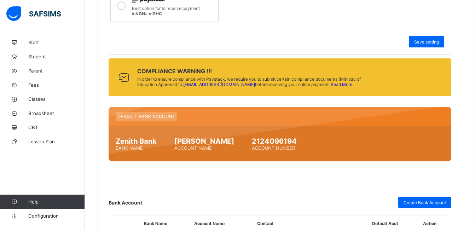
click at [331, 84] on link "Read More..." at bounding box center [342, 84] width 25 height 5
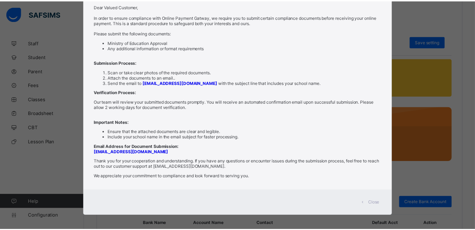
scroll to position [52, 0]
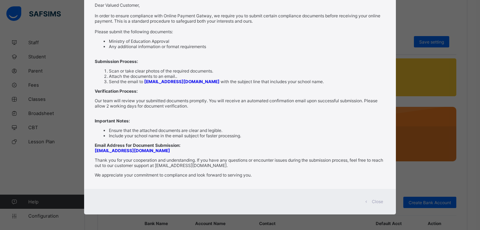
click at [375, 200] on span "Close" at bounding box center [377, 201] width 11 height 5
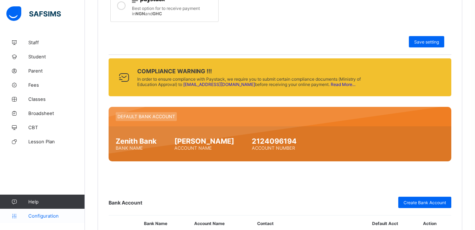
click at [54, 210] on link "Configuration" at bounding box center [42, 215] width 84 height 14
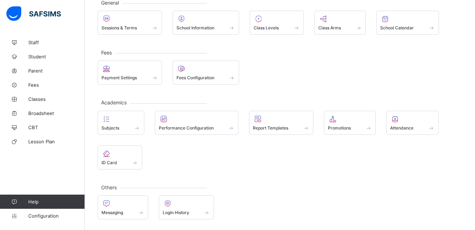
scroll to position [47, 0]
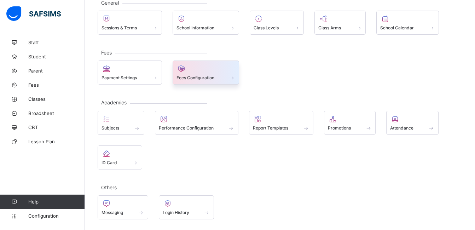
click at [201, 76] on span "Fees Configuration" at bounding box center [195, 77] width 38 height 5
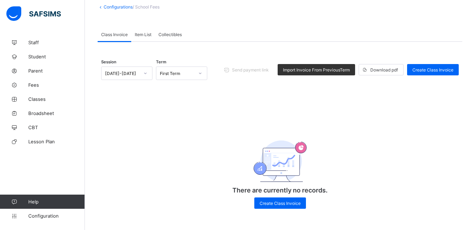
scroll to position [42, 0]
click at [290, 203] on span "Create Class Invoice" at bounding box center [279, 202] width 41 height 5
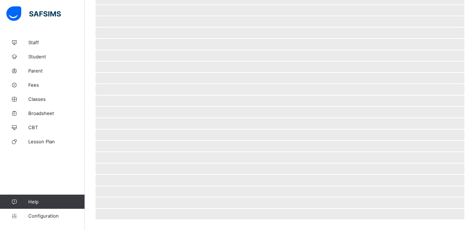
scroll to position [158, 0]
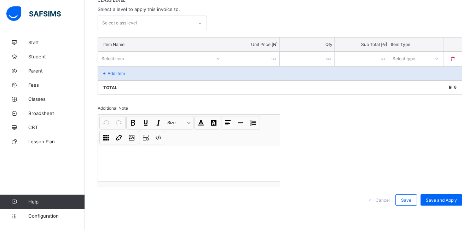
click at [181, 26] on div "Select class level" at bounding box center [145, 23] width 95 height 14
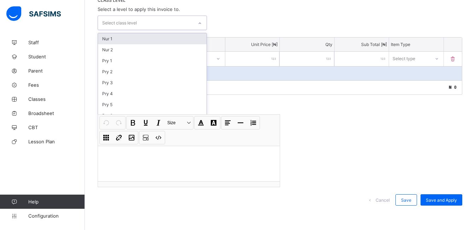
click at [177, 40] on div "Nur 1" at bounding box center [152, 38] width 108 height 11
click at [183, 41] on div "Nur 2" at bounding box center [152, 39] width 108 height 11
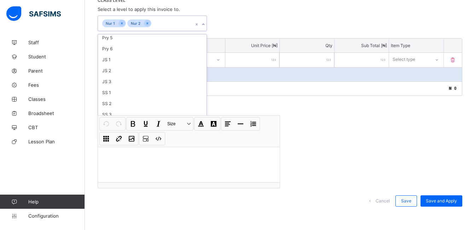
scroll to position [58, 0]
click at [165, 110] on div "Nur 3" at bounding box center [152, 112] width 108 height 11
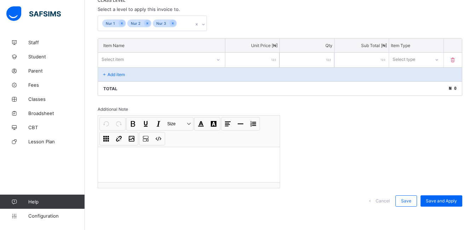
click at [239, 93] on div "Total ₦ 0" at bounding box center [280, 88] width 364 height 14
click at [192, 61] on div "Select item" at bounding box center [154, 59] width 113 height 10
click at [178, 61] on div "Select item" at bounding box center [154, 59] width 113 height 10
type input "******"
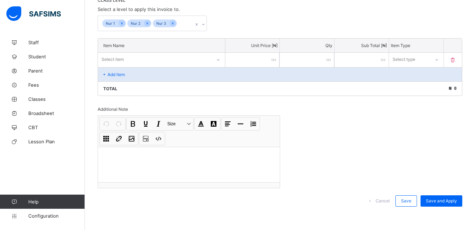
click at [233, 57] on input "number" at bounding box center [252, 60] width 54 height 14
click at [113, 72] on p "Add item" at bounding box center [115, 74] width 17 height 5
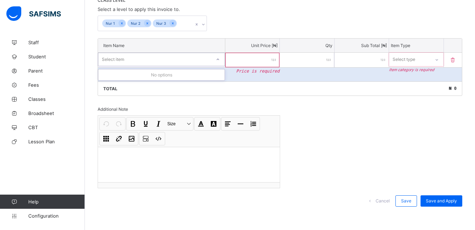
click at [177, 57] on div "Select item" at bounding box center [154, 59] width 113 height 10
click at [168, 74] on div "No options" at bounding box center [161, 74] width 126 height 11
click at [248, 57] on input "number" at bounding box center [252, 60] width 54 height 14
click at [278, 59] on div at bounding box center [252, 60] width 54 height 14
click at [259, 60] on input "number" at bounding box center [252, 60] width 54 height 14
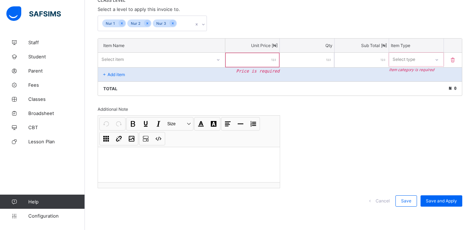
type input "*"
type input "**"
type input "***"
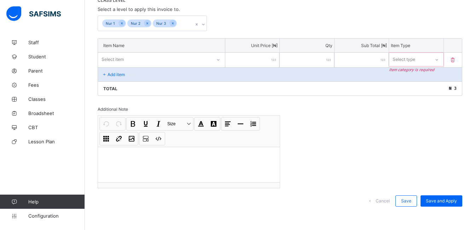
type input "***"
type input "****"
type input "*****"
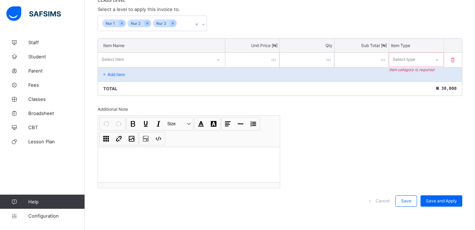
type input "*****"
click at [426, 60] on div "Select type" at bounding box center [409, 59] width 40 height 10
click at [422, 73] on div "Compulsory" at bounding box center [415, 74] width 53 height 11
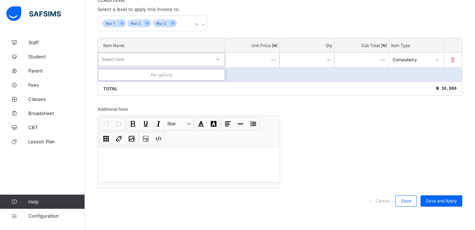
click at [216, 63] on div at bounding box center [218, 59] width 12 height 11
click at [202, 72] on div "No options" at bounding box center [161, 74] width 126 height 11
click at [181, 59] on div "Select item" at bounding box center [154, 59] width 113 height 10
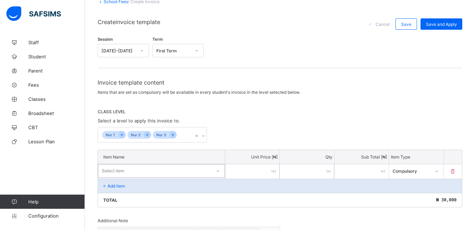
scroll to position [43, 0]
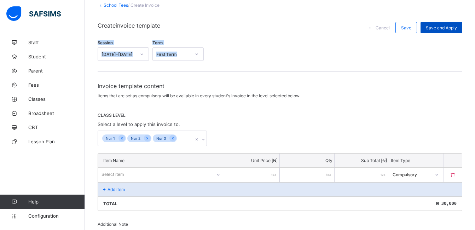
drag, startPoint x: 473, startPoint y: 34, endPoint x: 466, endPoint y: 28, distance: 9.2
click at [466, 28] on div "School Fees / Create Invoice Create invoice template Cancel Save Save and Apply…" at bounding box center [280, 169] width 390 height 354
click at [266, 45] on div "Session 2025-2026 Term First Term" at bounding box center [280, 52] width 364 height 24
click at [109, 187] on p "Add item" at bounding box center [115, 189] width 17 height 5
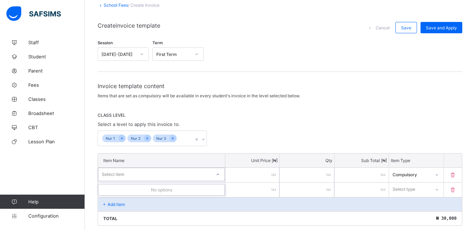
click at [122, 173] on div "Select item" at bounding box center [113, 174] width 22 height 13
type input "******"
click at [126, 189] on div "No options" at bounding box center [161, 189] width 126 height 11
click at [154, 187] on div "No options" at bounding box center [161, 189] width 126 height 11
click at [236, 178] on input "*****" at bounding box center [252, 175] width 54 height 14
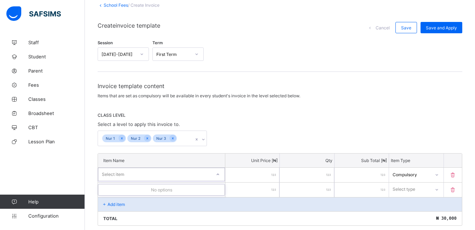
click at [219, 176] on icon at bounding box center [218, 174] width 4 height 7
click at [254, 194] on input "number" at bounding box center [252, 189] width 54 height 14
type input "*"
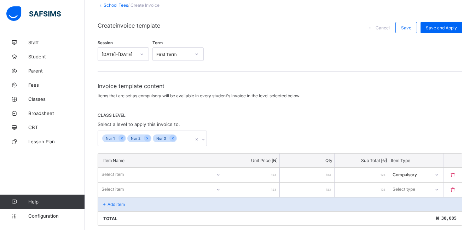
type input "**"
type input "***"
type input "****"
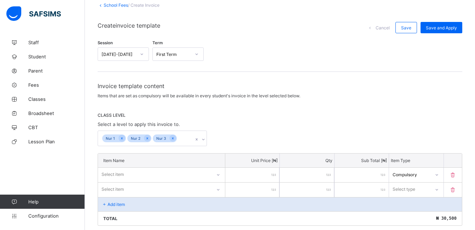
type input "****"
type input "*****"
type input "****"
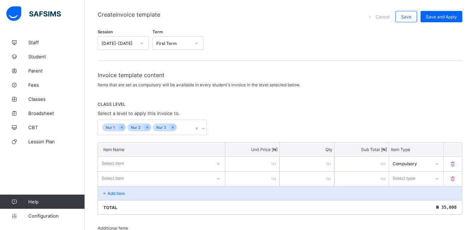
scroll to position [58, 0]
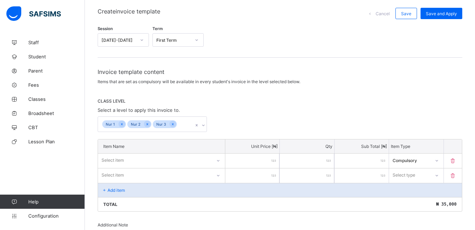
type input "****"
click at [220, 159] on icon at bounding box center [218, 160] width 4 height 7
click at [220, 175] on icon at bounding box center [218, 174] width 4 height 7
click at [200, 187] on div "No options" at bounding box center [161, 190] width 126 height 11
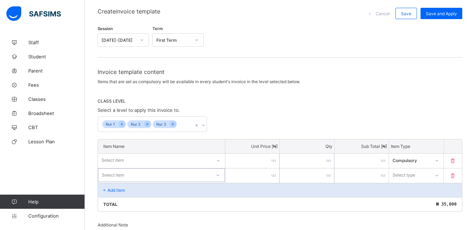
click at [220, 173] on icon at bounding box center [218, 174] width 4 height 7
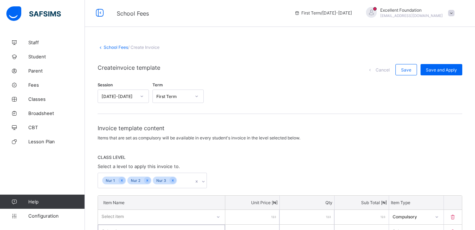
scroll to position [0, 0]
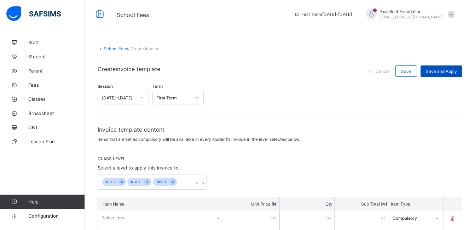
click at [445, 67] on div "Save and Apply" at bounding box center [441, 70] width 42 height 11
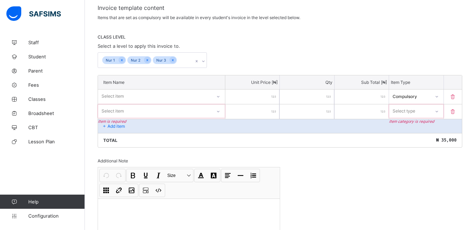
scroll to position [121, 0]
click at [424, 111] on div "Select type" at bounding box center [409, 111] width 40 height 10
click at [425, 125] on div "Compulsory" at bounding box center [415, 126] width 53 height 11
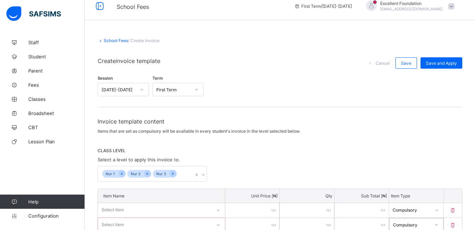
scroll to position [7, 0]
click at [451, 61] on span "Save and Apply" at bounding box center [440, 63] width 31 height 5
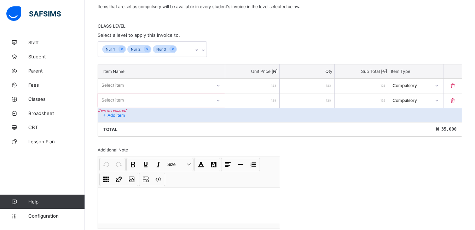
scroll to position [132, 0]
click at [149, 97] on div "Select item" at bounding box center [154, 101] width 113 height 10
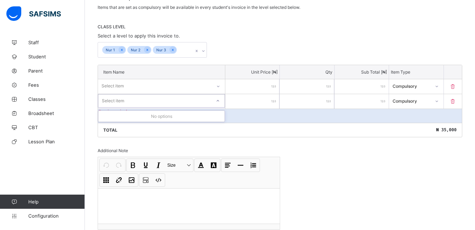
click at [150, 114] on div "No options" at bounding box center [161, 116] width 126 height 11
click at [156, 86] on div "Select item" at bounding box center [154, 86] width 113 height 10
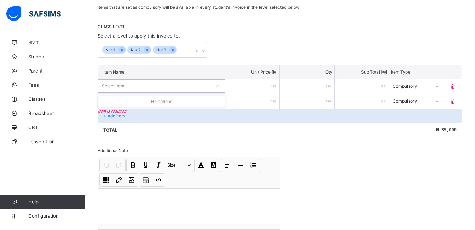
click at [157, 101] on div "No options" at bounding box center [161, 101] width 126 height 11
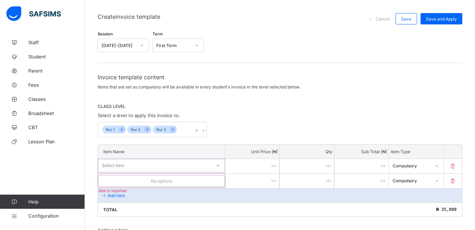
scroll to position [47, 0]
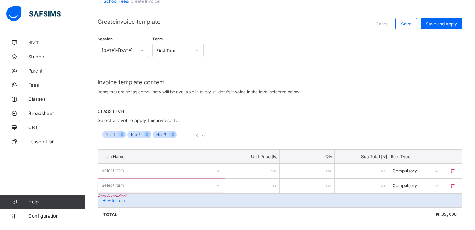
click at [389, 21] on span "Cancel" at bounding box center [382, 23] width 14 height 5
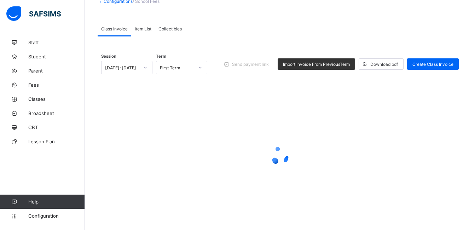
scroll to position [42, 0]
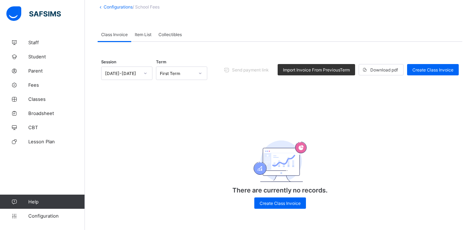
click at [143, 33] on span "Item List" at bounding box center [143, 34] width 17 height 5
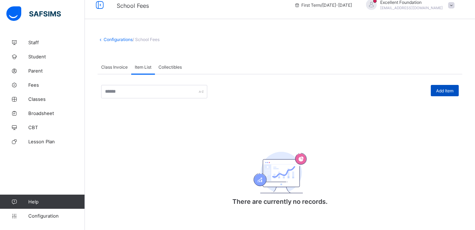
click at [443, 88] on span "Add Item" at bounding box center [444, 90] width 17 height 5
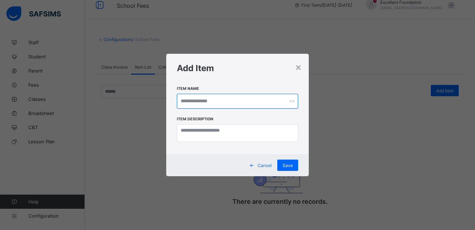
click at [254, 96] on input "text" at bounding box center [237, 101] width 121 height 15
type input "*"
type input "******"
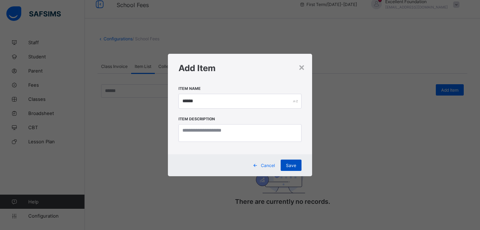
click at [290, 162] on div "Save" at bounding box center [291, 164] width 21 height 11
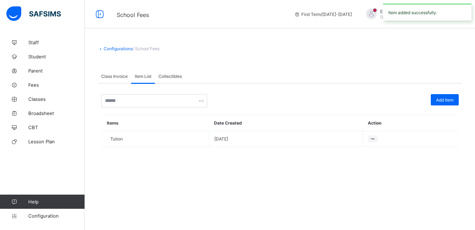
scroll to position [0, 0]
click at [455, 98] on span "Add Item" at bounding box center [449, 99] width 17 height 5
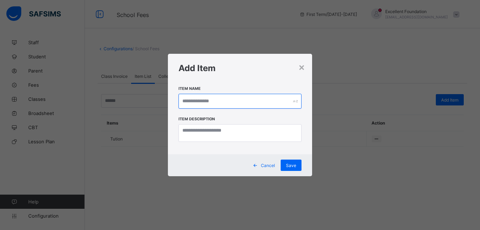
click at [263, 101] on input "text" at bounding box center [239, 101] width 123 height 15
type input "******"
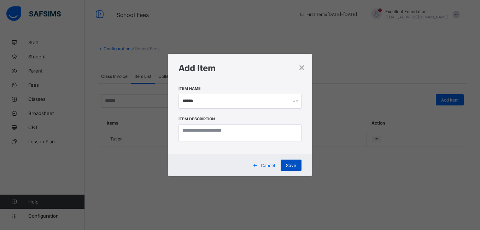
click at [287, 166] on span "Save" at bounding box center [291, 165] width 10 height 5
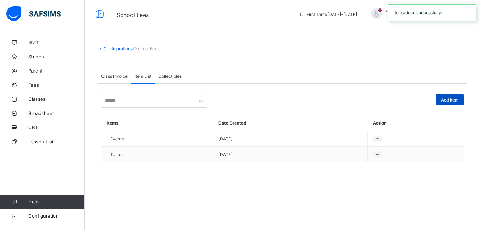
click at [442, 98] on span "Add Item" at bounding box center [449, 99] width 17 height 5
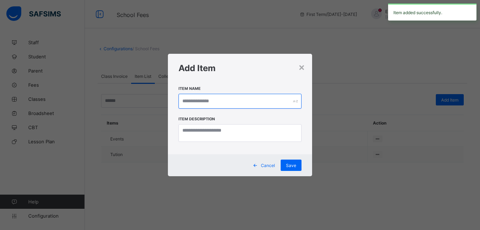
click at [227, 99] on input "text" at bounding box center [239, 101] width 123 height 15
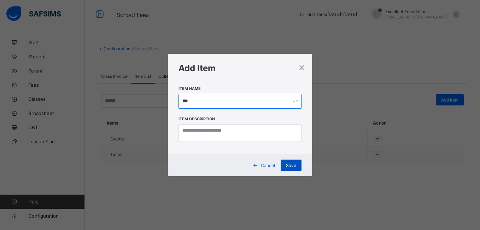
type input "***"
click at [286, 165] on div "Save" at bounding box center [291, 164] width 21 height 11
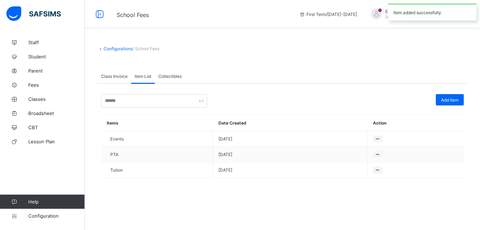
click at [169, 78] on span "Collectibles" at bounding box center [169, 76] width 23 height 5
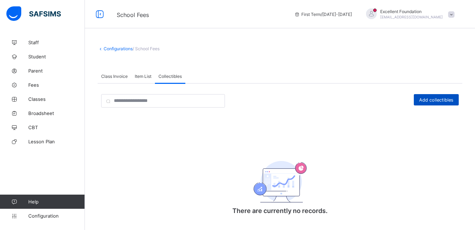
click at [429, 97] on span "Add collectibles" at bounding box center [436, 99] width 34 height 5
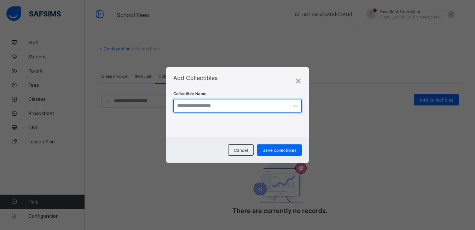
click at [214, 109] on input "text" at bounding box center [237, 105] width 128 height 13
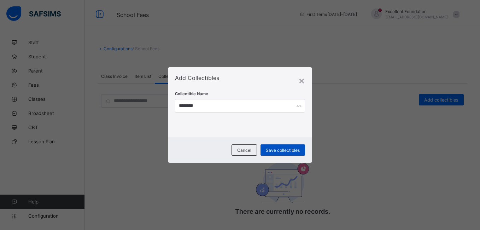
click at [284, 145] on div "Save collectibles" at bounding box center [282, 149] width 45 height 11
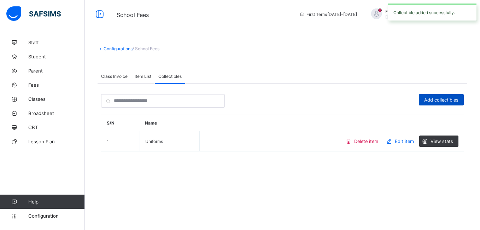
click at [438, 97] on span "Add collectibles" at bounding box center [441, 99] width 34 height 5
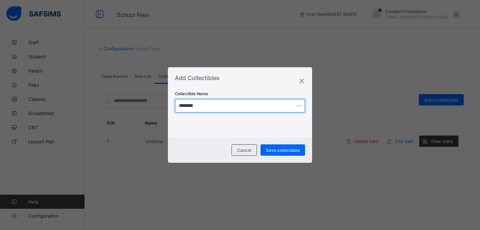
click at [247, 102] on input "********" at bounding box center [240, 105] width 130 height 13
type input "*"
type input "*****"
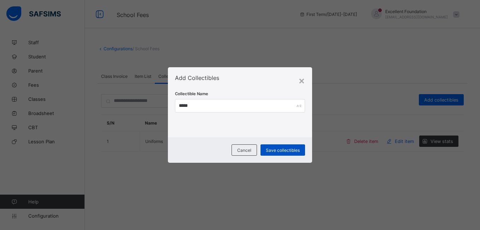
click at [275, 144] on div "Save collectibles" at bounding box center [282, 149] width 45 height 11
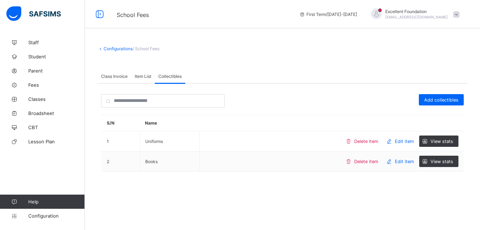
click at [122, 74] on span "Class Invoice" at bounding box center [114, 76] width 27 height 5
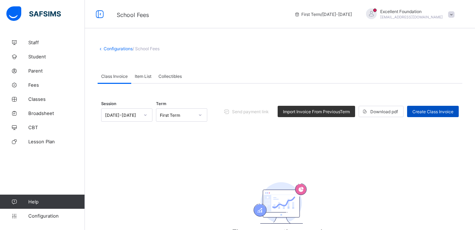
click at [432, 108] on div "Create Class Invoice" at bounding box center [433, 111] width 52 height 11
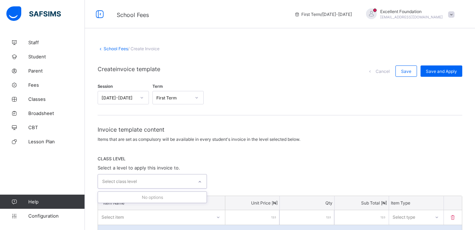
click at [190, 179] on div "Select class level" at bounding box center [145, 181] width 95 height 14
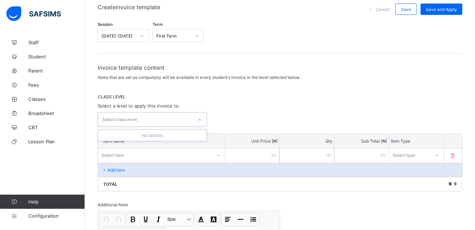
scroll to position [63, 0]
click at [187, 115] on div "Select class level" at bounding box center [145, 119] width 95 height 14
click at [167, 114] on div "Select class level" at bounding box center [145, 119] width 95 height 14
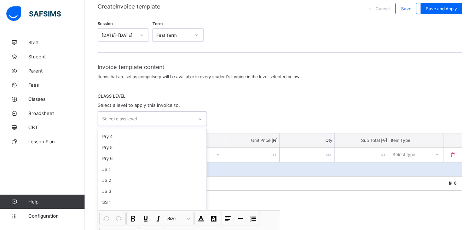
scroll to position [80, 0]
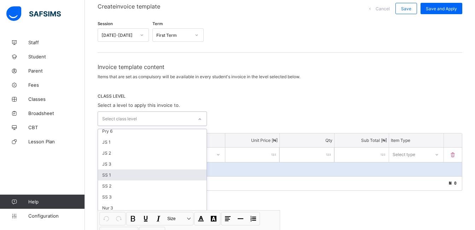
click at [128, 172] on div "SS 1" at bounding box center [152, 174] width 108 height 11
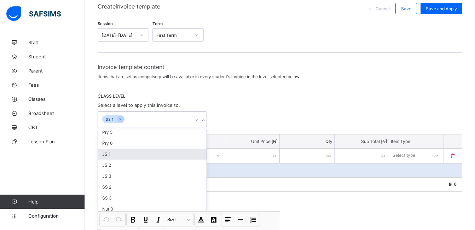
click at [150, 156] on div "JS 1" at bounding box center [152, 153] width 108 height 11
click at [147, 167] on div "JS 2" at bounding box center [152, 164] width 108 height 11
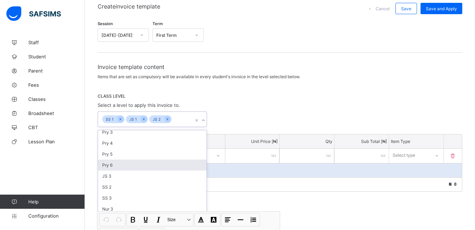
scroll to position [47, 0]
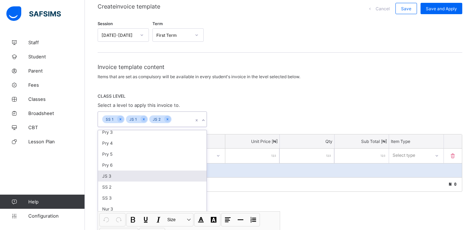
click at [143, 178] on div "JS 3" at bounding box center [152, 175] width 108 height 11
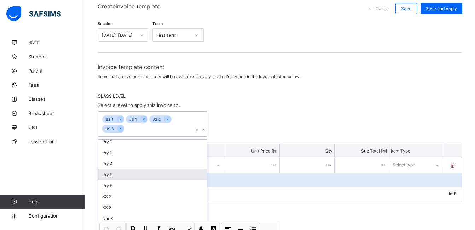
scroll to position [36, 0]
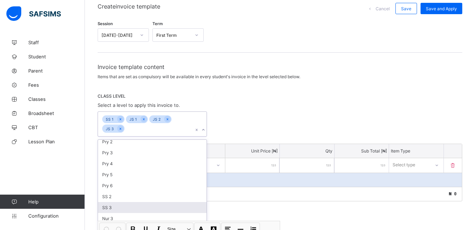
click at [140, 202] on div "SS 3" at bounding box center [152, 207] width 108 height 11
click at [139, 206] on div "SS 2" at bounding box center [152, 207] width 108 height 11
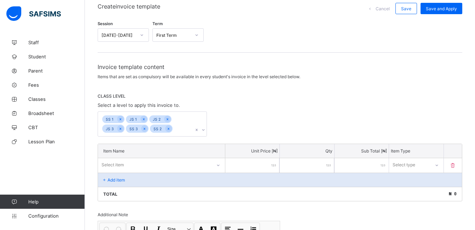
click at [236, 194] on div "Total ₦ 0" at bounding box center [280, 194] width 364 height 14
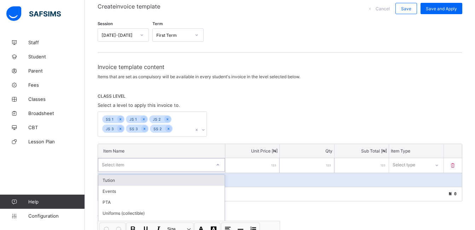
click at [199, 168] on div "Select item" at bounding box center [154, 165] width 113 height 10
click at [189, 176] on div "Tution" at bounding box center [161, 180] width 126 height 11
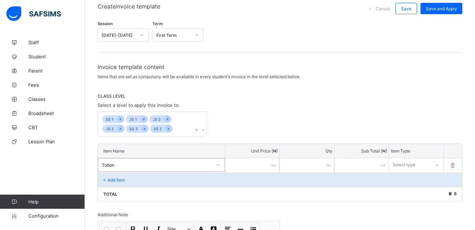
click at [259, 161] on input "number" at bounding box center [252, 165] width 54 height 14
type input "*"
type input "**"
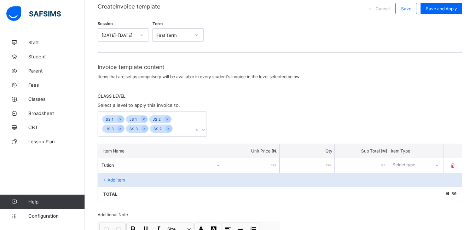
type input "***"
type input "****"
type input "*****"
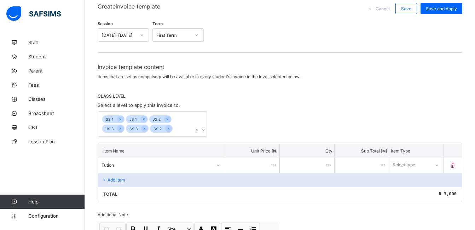
type input "*****"
click at [403, 166] on div "Select type" at bounding box center [403, 164] width 23 height 13
click at [409, 181] on div "Compulsory" at bounding box center [415, 180] width 53 height 11
click at [147, 172] on div "Item Name Unit Price [ ₦ ] Qty Sub Total [ ₦ ] Item Type Tution ***** * ***** C…" at bounding box center [280, 172] width 364 height 58
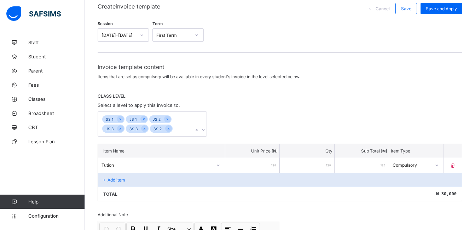
click at [200, 165] on div "Tution" at bounding box center [156, 164] width 111 height 5
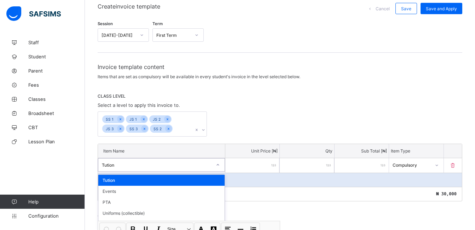
click at [263, 190] on div "Total ₦ 30,000" at bounding box center [280, 194] width 364 height 14
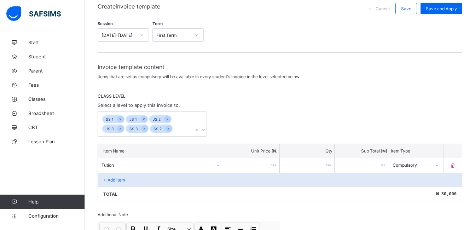
click at [105, 177] on icon at bounding box center [104, 179] width 6 height 5
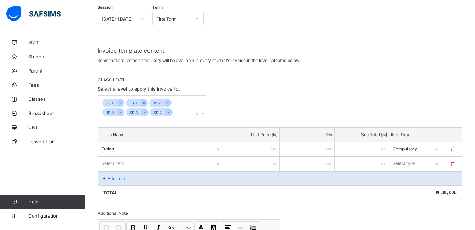
click at [115, 170] on div "Select item" at bounding box center [161, 163] width 127 height 13
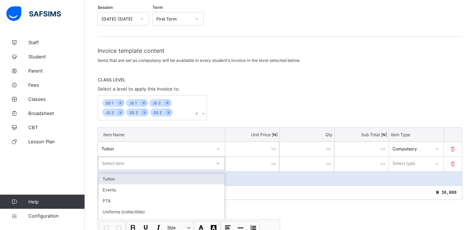
scroll to position [80, 0]
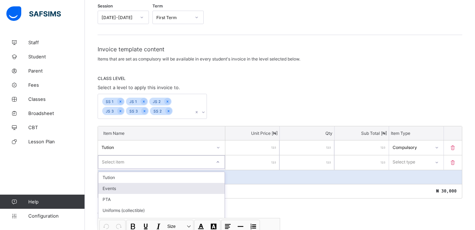
click at [128, 187] on div "Events" at bounding box center [161, 188] width 126 height 11
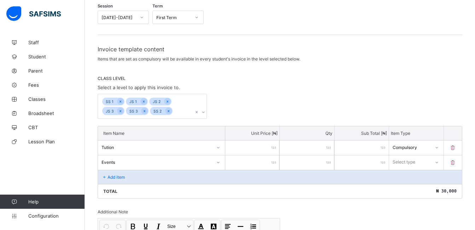
click at [242, 164] on input "number" at bounding box center [252, 162] width 54 height 14
type input "*"
type input "**"
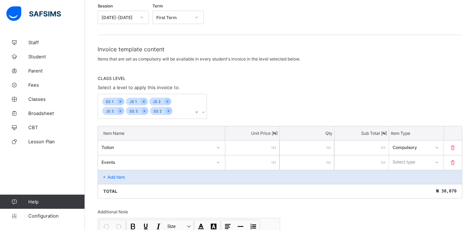
type input "***"
type input "****"
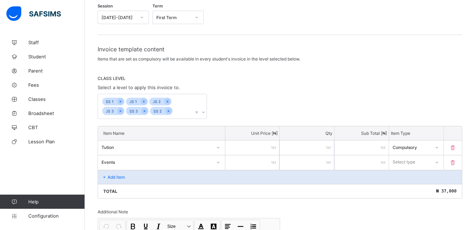
click at [415, 161] on div "Select type" at bounding box center [403, 161] width 23 height 13
click at [403, 181] on div "Compulsory" at bounding box center [415, 177] width 53 height 11
click at [123, 174] on p "Add item" at bounding box center [115, 176] width 17 height 5
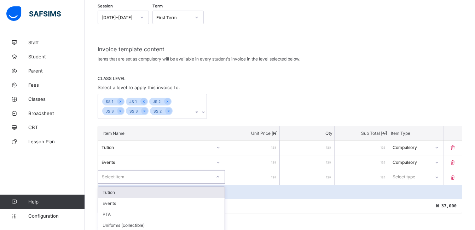
click at [131, 178] on div "option Tution focused, 1 of 5. 5 results available. Use Up and Down to choose o…" at bounding box center [161, 176] width 127 height 13
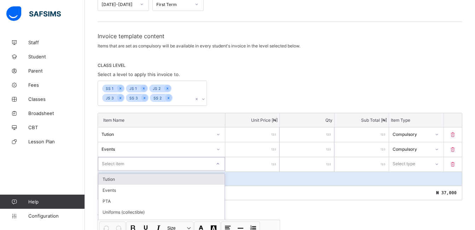
scroll to position [95, 0]
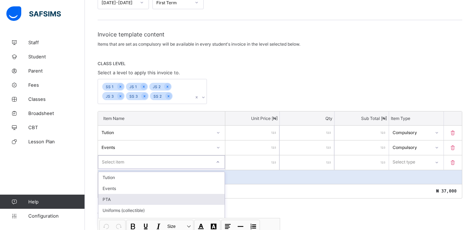
click at [111, 196] on div "PTA" at bounding box center [161, 199] width 126 height 11
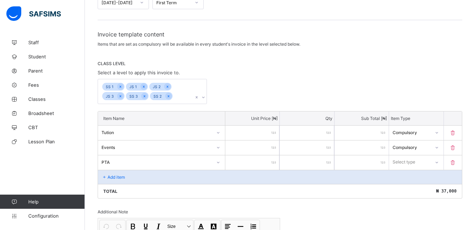
click at [269, 163] on input "number" at bounding box center [252, 162] width 54 height 14
type input "*"
type input "**"
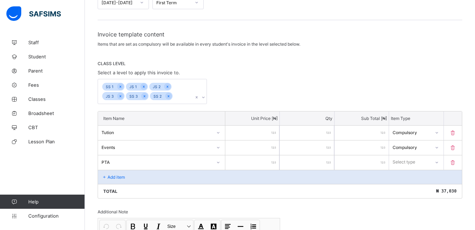
type input "***"
type input "****"
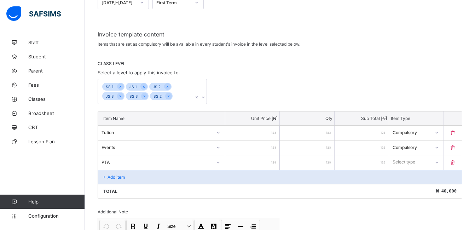
click at [124, 176] on p "Add item" at bounding box center [115, 176] width 17 height 5
click at [423, 166] on div "Select type" at bounding box center [409, 162] width 41 height 10
click at [416, 175] on div "Compulsory" at bounding box center [415, 177] width 53 height 11
click at [120, 180] on div "Add item" at bounding box center [280, 177] width 364 height 14
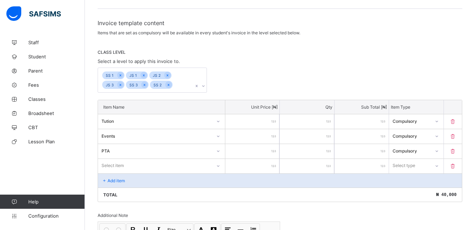
click at [140, 172] on div "Select item" at bounding box center [161, 165] width 127 height 13
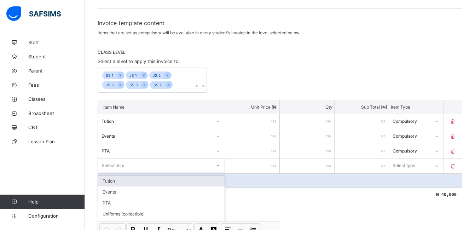
scroll to position [110, 0]
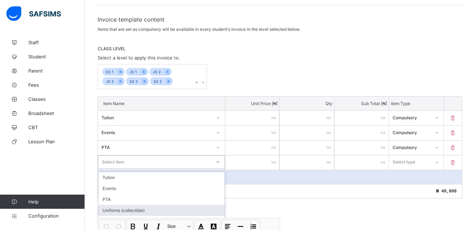
click at [146, 211] on div "Uniforms (collectible)" at bounding box center [161, 210] width 126 height 11
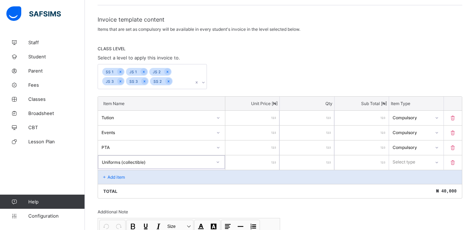
click at [269, 164] on input "number" at bounding box center [252, 162] width 54 height 14
type input "*"
type input "**"
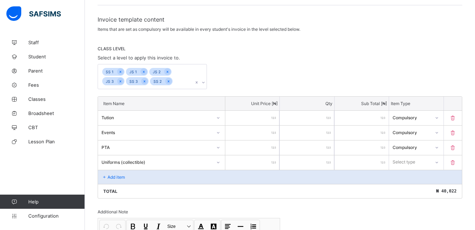
type input "*"
type input "**"
type input "***"
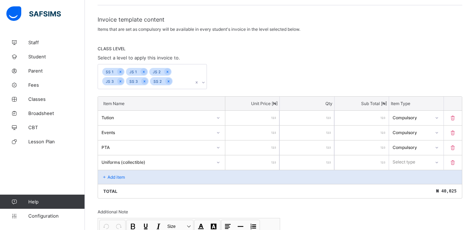
type input "***"
type input "****"
type input "*****"
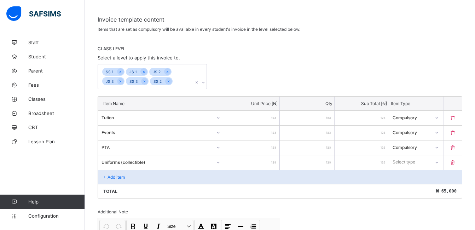
type input "****"
type input "***"
type input "**"
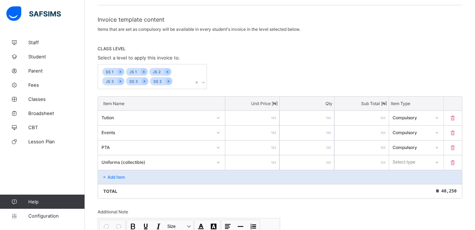
type input "**"
type input "*"
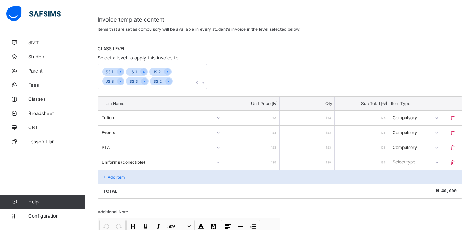
type input "*"
type input "**"
type input "***"
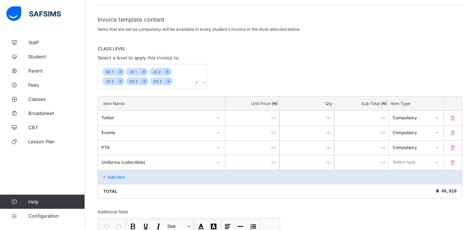
type input "***"
type input "****"
type input "*****"
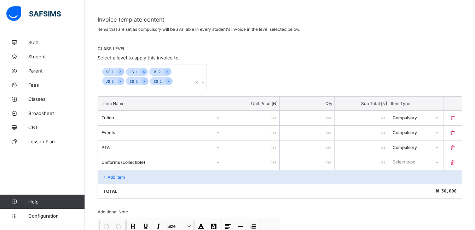
type input "****"
type input "***"
type input "**"
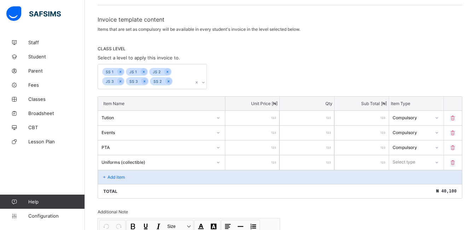
type input "**"
type input "*"
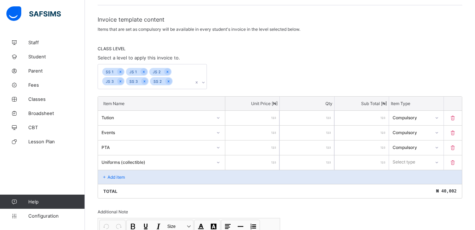
type input "*"
type input "**"
type input "***"
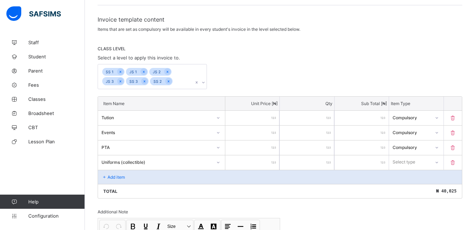
type input "***"
type input "****"
type input "*****"
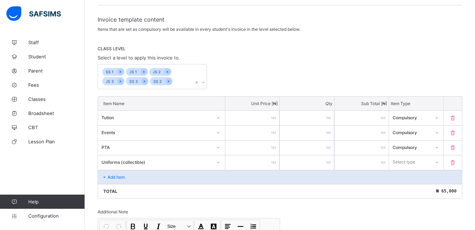
type input "*****"
click at [330, 164] on div "*" at bounding box center [307, 162] width 54 height 14
click at [333, 162] on div "*" at bounding box center [307, 162] width 54 height 14
drag, startPoint x: 329, startPoint y: 162, endPoint x: 315, endPoint y: 162, distance: 14.5
click at [329, 162] on div "*" at bounding box center [307, 162] width 54 height 14
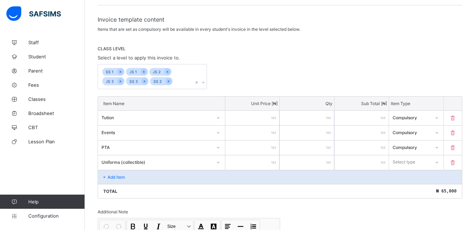
click at [334, 161] on div "*" at bounding box center [307, 162] width 54 height 14
click at [327, 161] on input "*" at bounding box center [307, 162] width 54 height 14
type input "*"
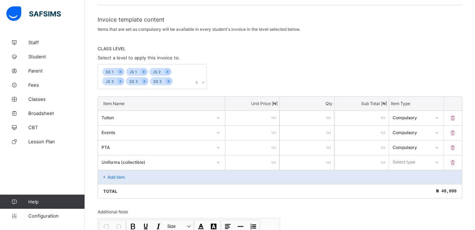
type input "*****"
type input "*"
type input "*****"
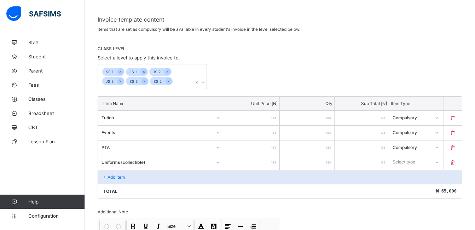
click at [268, 163] on input "*****" at bounding box center [252, 162] width 54 height 14
type input "****"
type input "*"
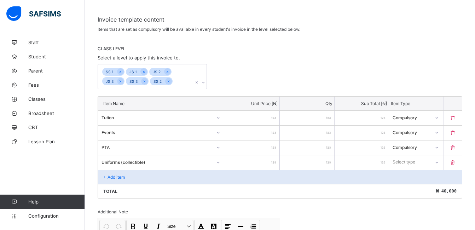
type input "*"
type input "**"
type input "***"
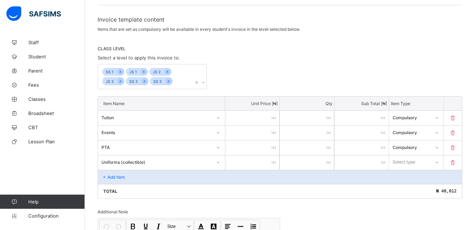
type input "***"
type input "****"
type input "*****"
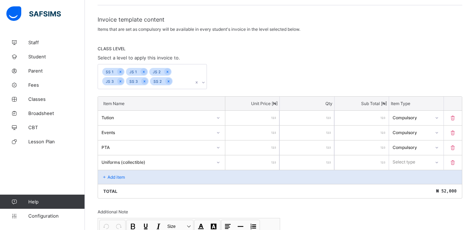
type input "*****"
click at [415, 159] on div "Select type" at bounding box center [404, 161] width 23 height 13
click at [412, 191] on div "Optional" at bounding box center [415, 188] width 53 height 11
click at [110, 180] on div "Add item" at bounding box center [280, 177] width 364 height 14
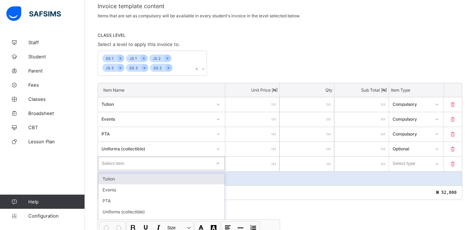
click at [129, 170] on div "option Tution focused, 1 of 5. 5 results available. Use Up and Down to choose o…" at bounding box center [161, 163] width 127 height 13
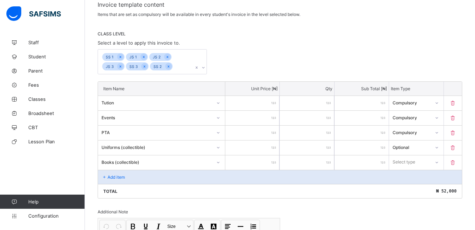
click at [274, 164] on div at bounding box center [252, 162] width 54 height 14
click at [262, 164] on input "number" at bounding box center [252, 162] width 54 height 14
type input "*"
type input "**"
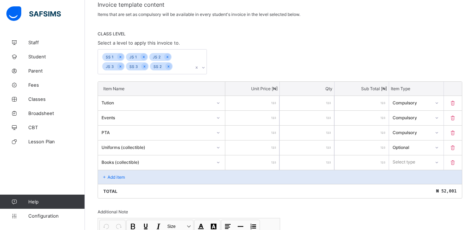
type input "**"
type input "***"
type input "**"
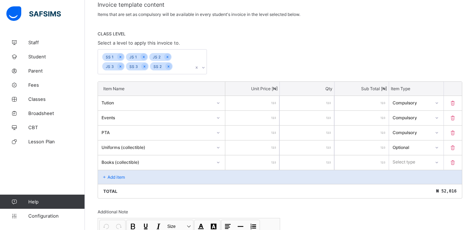
type input "*"
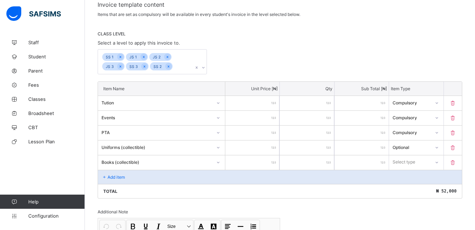
type input "*"
type input "**"
type input "***"
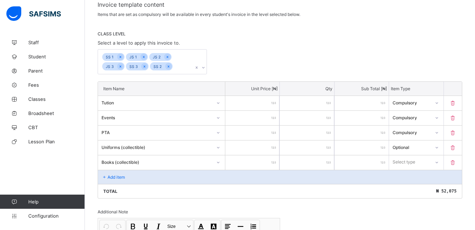
type input "****"
click at [415, 159] on div "Select type" at bounding box center [403, 161] width 23 height 13
click at [408, 185] on div "Optional" at bounding box center [415, 188] width 53 height 11
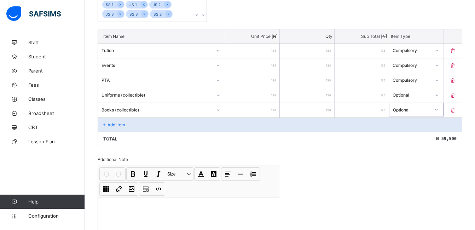
scroll to position [178, 0]
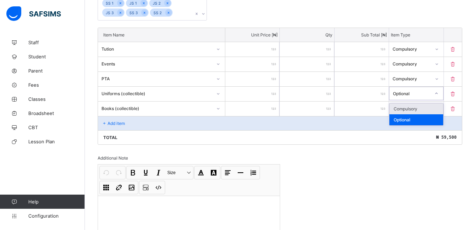
click at [423, 92] on div "Optional" at bounding box center [411, 92] width 37 height 5
click at [419, 108] on div "Compulsory" at bounding box center [415, 108] width 53 height 11
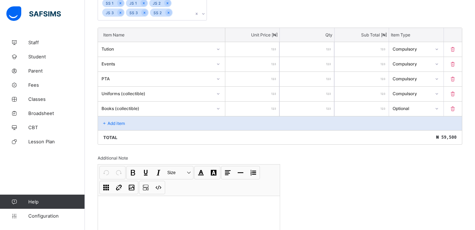
click at [331, 97] on input "*" at bounding box center [307, 94] width 54 height 14
type input "*"
type input "*****"
type input "*"
click at [334, 93] on input "*" at bounding box center [307, 94] width 54 height 14
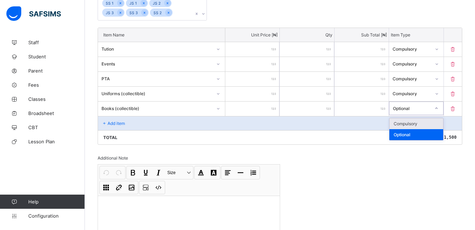
click at [426, 106] on div "Optional" at bounding box center [411, 107] width 37 height 5
click at [415, 123] on div "Compulsory" at bounding box center [415, 123] width 53 height 11
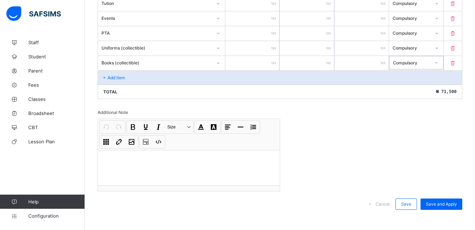
scroll to position [229, 0]
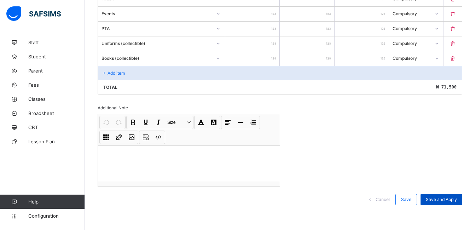
click at [448, 198] on span "Save and Apply" at bounding box center [440, 198] width 31 height 5
click at [411, 197] on span "Save" at bounding box center [406, 198] width 10 height 5
click at [417, 198] on div "Save" at bounding box center [406, 199] width 22 height 11
click at [432, 199] on span "Save and Apply" at bounding box center [440, 198] width 31 height 5
click at [432, 199] on div "Save and Apply" at bounding box center [441, 199] width 42 height 11
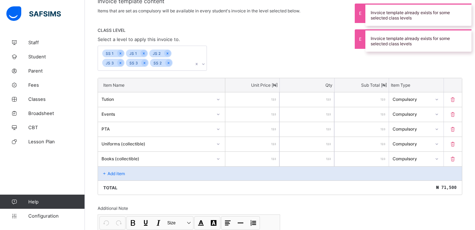
scroll to position [128, 0]
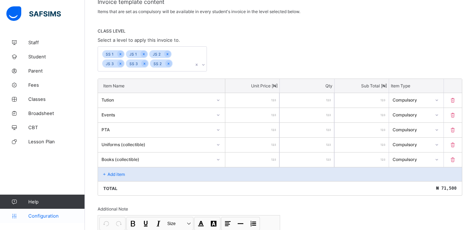
click at [52, 214] on span "Configuration" at bounding box center [56, 216] width 56 height 6
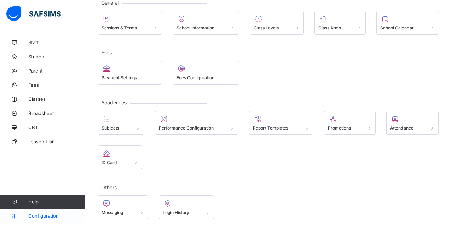
scroll to position [47, 0]
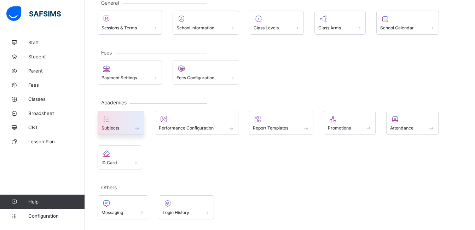
click at [119, 131] on div "Subjects" at bounding box center [121, 123] width 47 height 24
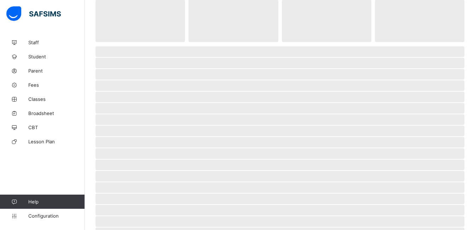
scroll to position [128, 0]
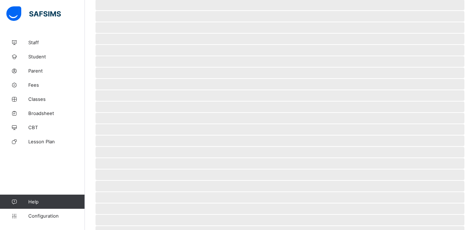
drag, startPoint x: 119, startPoint y: 131, endPoint x: 160, endPoint y: 12, distance: 125.8
click at [160, 12] on span "‌ ‌ ‌ ‌ ‌ ‌ ‌ ‌ ‌ ‌ ‌ ‌ ‌ ‌ ‌ ‌ ‌ ‌ ‌ ‌ ‌ ‌ ‌ ‌ ‌" at bounding box center [279, 103] width 369 height 277
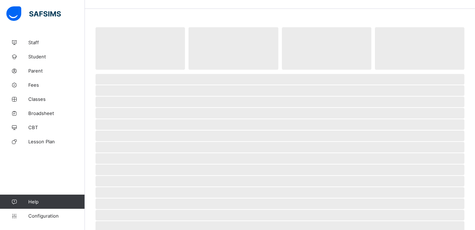
scroll to position [4, 0]
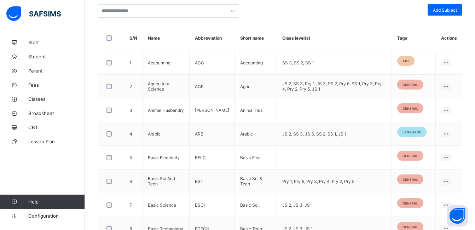
scroll to position [175, 0]
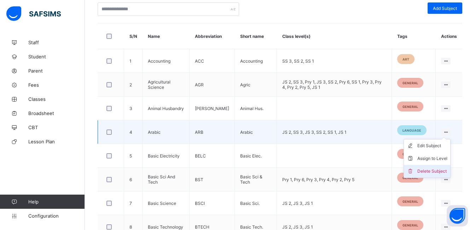
click at [441, 166] on li "Delete Subject" at bounding box center [427, 171] width 46 height 13
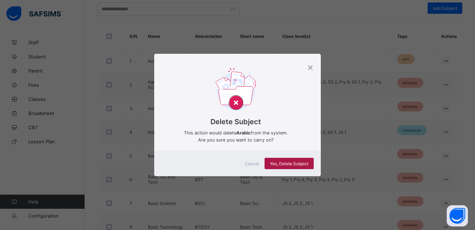
click at [297, 166] on div "Yes, Delete Subject" at bounding box center [288, 163] width 49 height 11
click at [293, 164] on span "Yes, Delete Subject" at bounding box center [289, 163] width 39 height 5
click at [301, 161] on span "Yes, Delete Subject" at bounding box center [289, 163] width 39 height 5
click at [311, 68] on div "×" at bounding box center [310, 67] width 7 height 12
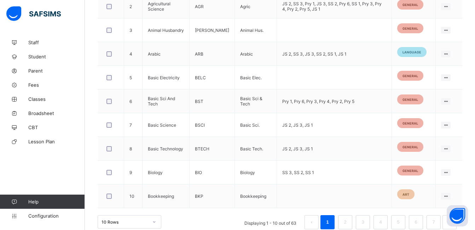
scroll to position [263, 0]
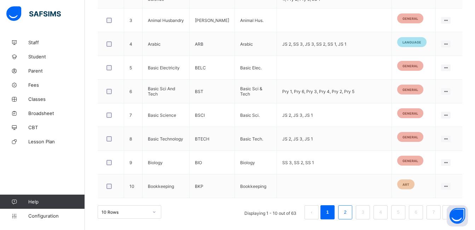
click at [346, 214] on li "2" at bounding box center [345, 212] width 14 height 14
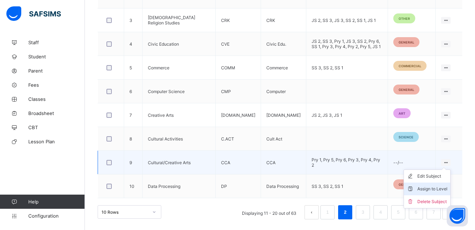
click at [440, 185] on div "Assign to Level" at bounding box center [432, 188] width 30 height 7
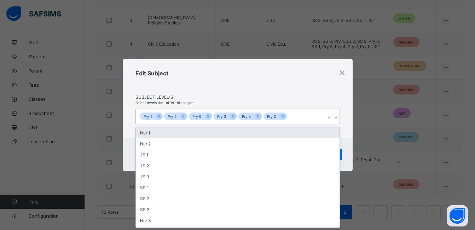
scroll to position [0, 0]
click at [310, 117] on div "Pry 1 Pry 5 Pry 6 Pry 3 Pry 4 Pry 2" at bounding box center [231, 116] width 190 height 15
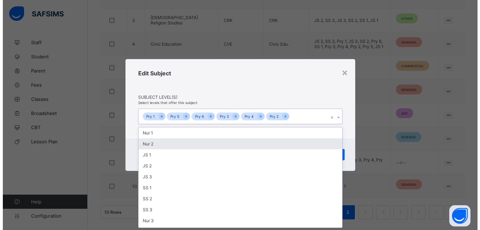
scroll to position [10, 0]
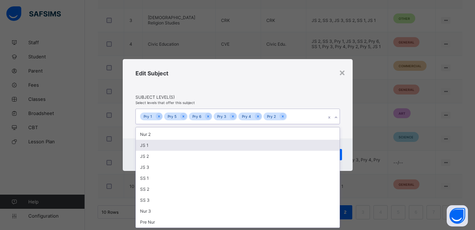
click at [225, 146] on div "JS 1" at bounding box center [238, 145] width 204 height 11
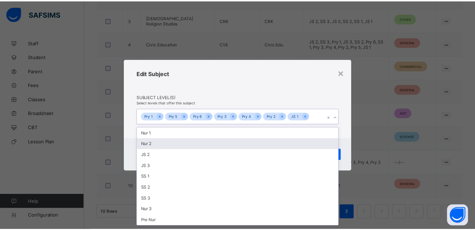
scroll to position [0, 0]
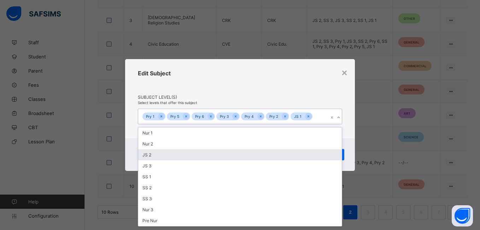
click at [211, 153] on div "JS 2" at bounding box center [240, 154] width 204 height 11
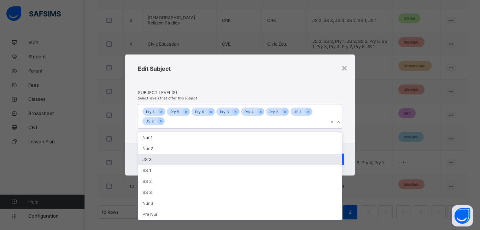
click at [207, 157] on div "JS 3" at bounding box center [240, 159] width 204 height 11
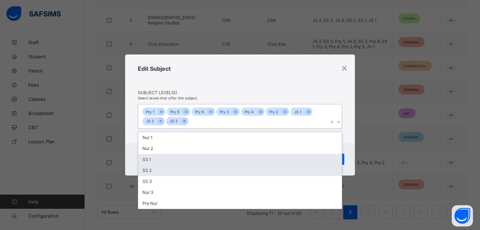
click at [203, 158] on div "SS 1" at bounding box center [240, 159] width 204 height 11
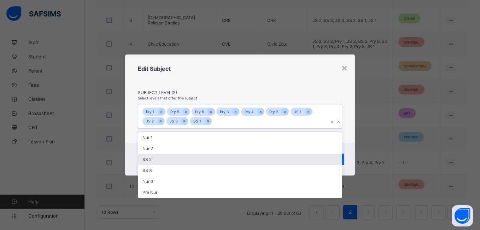
click at [203, 158] on div "SS 2" at bounding box center [240, 159] width 204 height 11
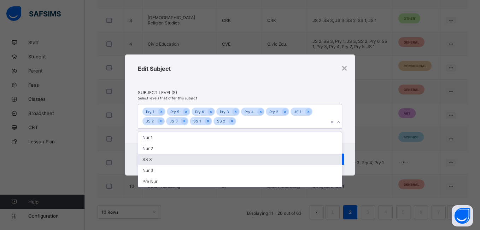
click at [203, 158] on div "SS 3" at bounding box center [240, 159] width 204 height 11
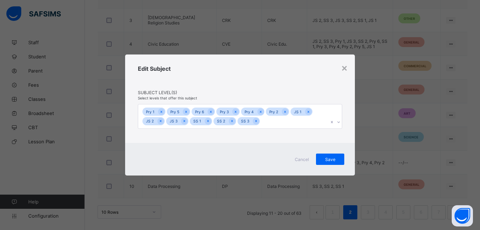
click at [278, 190] on div "× Edit Subject Subject Level(s) Select levels that offer this subject Pry 1 Pry…" at bounding box center [240, 115] width 480 height 230
click at [324, 160] on span "Save" at bounding box center [330, 159] width 18 height 5
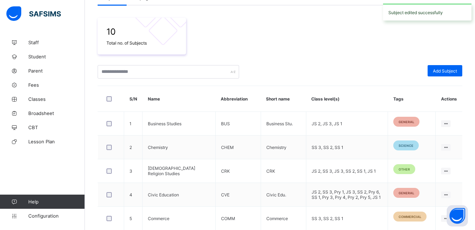
scroll to position [263, 0]
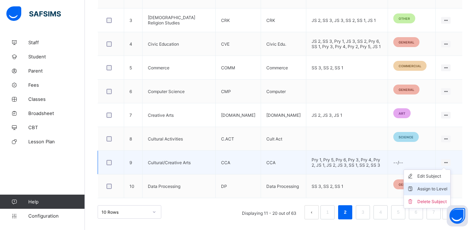
click at [440, 192] on div "Assign to Level" at bounding box center [432, 188] width 30 height 7
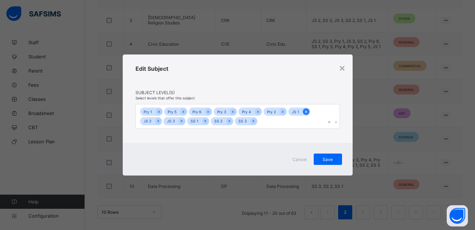
click at [306, 113] on icon at bounding box center [306, 111] width 4 height 5
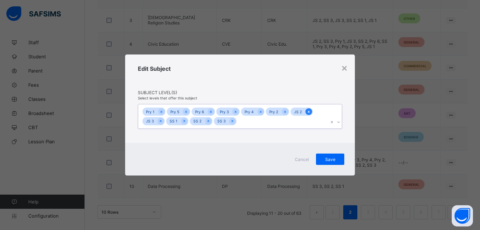
click at [306, 110] on div at bounding box center [308, 111] width 7 height 7
click at [207, 123] on icon at bounding box center [209, 120] width 4 height 5
click at [186, 122] on icon at bounding box center [185, 120] width 4 height 5
click at [162, 121] on div at bounding box center [160, 121] width 7 height 7
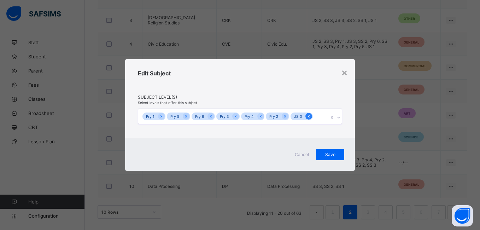
click at [309, 116] on icon at bounding box center [309, 116] width 2 height 2
click at [331, 151] on div "Save" at bounding box center [330, 154] width 28 height 11
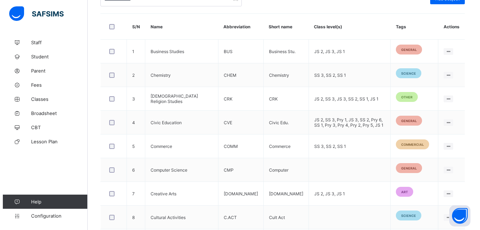
scroll to position [180, 0]
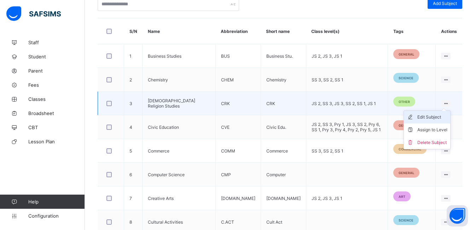
click at [444, 115] on div "Edit Subject" at bounding box center [432, 116] width 30 height 7
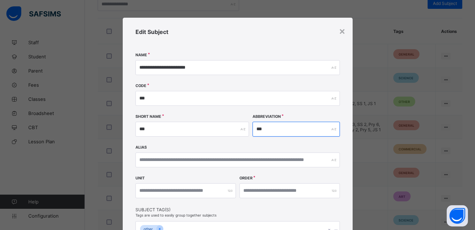
click at [293, 126] on input "***" at bounding box center [295, 129] width 87 height 15
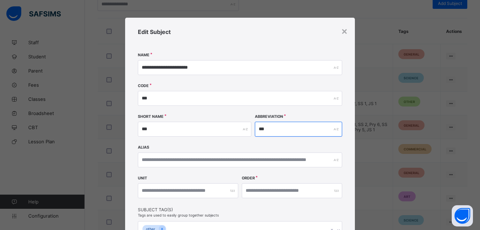
type input "***"
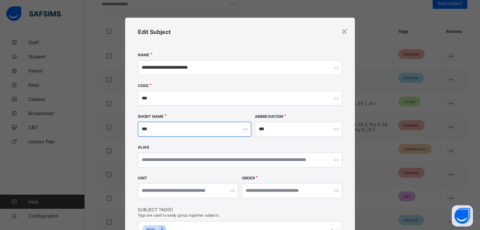
click at [187, 133] on input "***" at bounding box center [194, 129] width 113 height 15
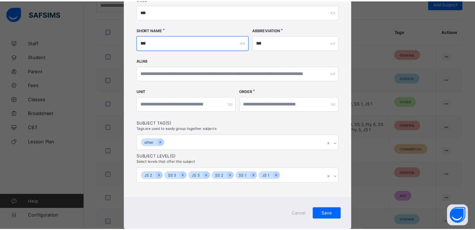
scroll to position [88, 0]
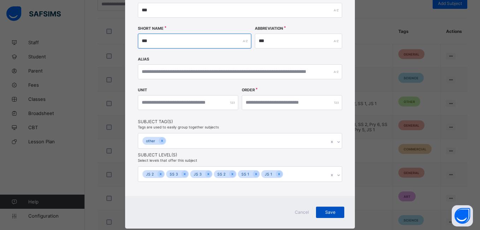
type input "***"
click at [337, 209] on div "Save" at bounding box center [330, 211] width 28 height 11
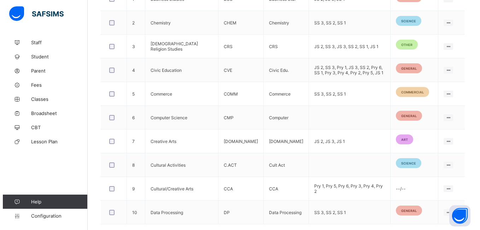
scroll to position [237, 0]
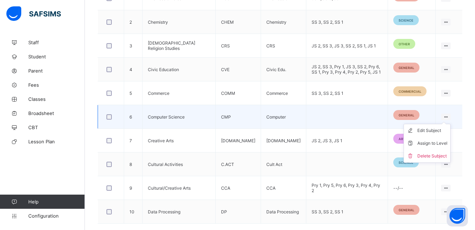
click at [448, 124] on ul "Edit Subject Assign to Level Delete Subject" at bounding box center [426, 143] width 47 height 39
click at [446, 129] on div "Edit Subject" at bounding box center [432, 130] width 30 height 7
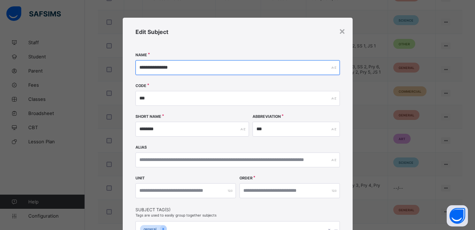
click at [193, 73] on input "**********" at bounding box center [237, 67] width 204 height 15
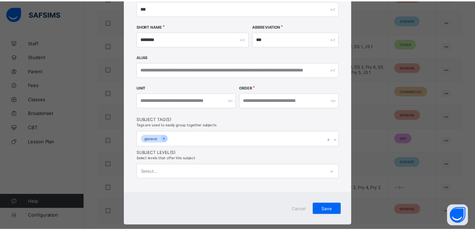
scroll to position [91, 0]
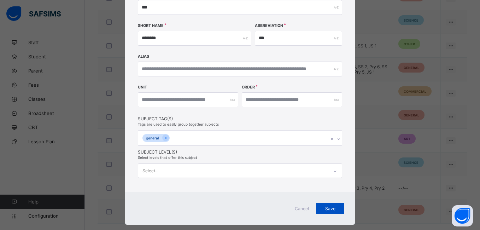
type input "**********"
click at [336, 205] on div "Save" at bounding box center [330, 207] width 28 height 11
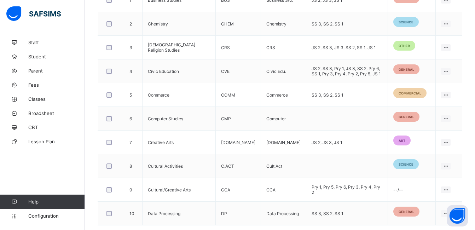
scroll to position [245, 0]
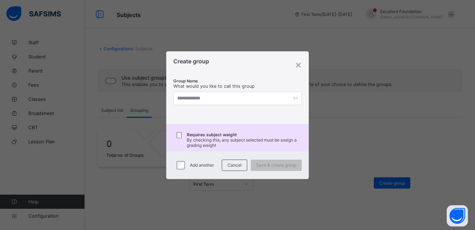
scroll to position [19, 0]
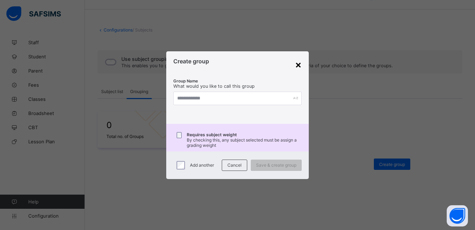
click at [300, 64] on div "×" at bounding box center [298, 64] width 7 height 12
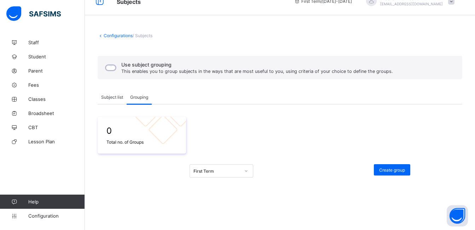
scroll to position [0, 0]
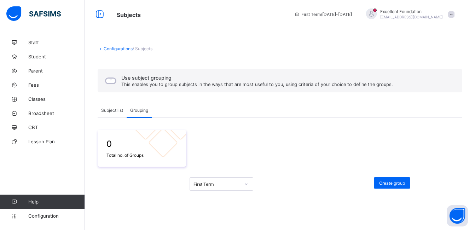
click at [116, 108] on span "Subject list" at bounding box center [112, 109] width 22 height 5
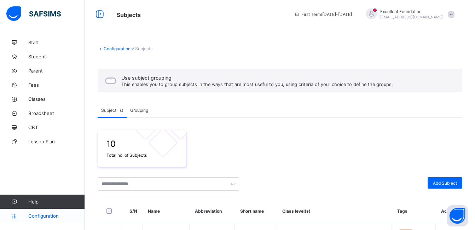
click at [45, 217] on span "Configuration" at bounding box center [56, 216] width 56 height 6
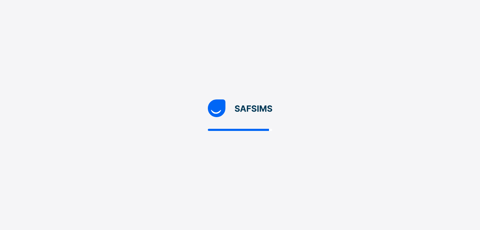
drag, startPoint x: 231, startPoint y: 0, endPoint x: 107, endPoint y: 4, distance: 123.7
click at [107, 4] on div at bounding box center [240, 115] width 480 height 230
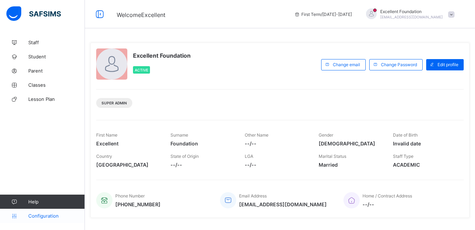
click at [39, 213] on span "Configuration" at bounding box center [56, 216] width 56 height 6
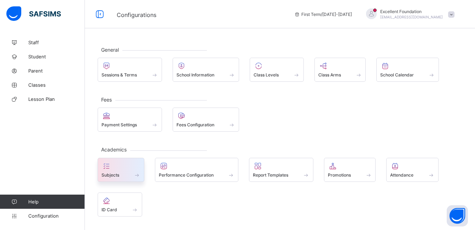
click at [137, 170] on span at bounding box center [120, 171] width 39 height 2
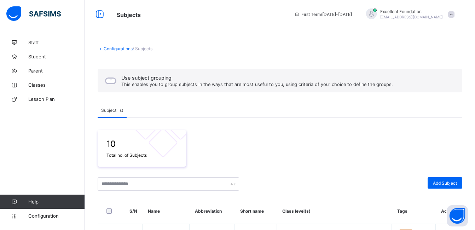
scroll to position [2, 0]
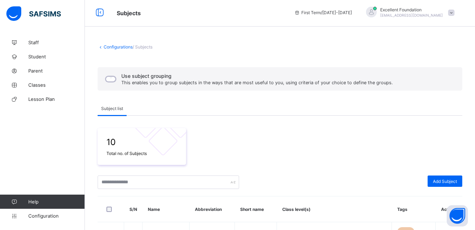
drag, startPoint x: 467, startPoint y: 66, endPoint x: 466, endPoint y: 56, distance: 10.7
click at [56, 210] on link "Configuration" at bounding box center [42, 215] width 84 height 14
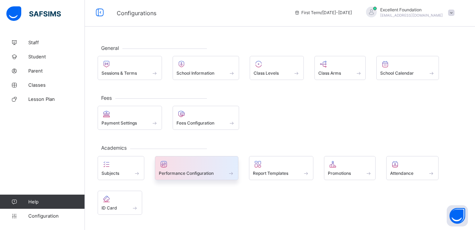
click at [172, 165] on div at bounding box center [197, 164] width 76 height 8
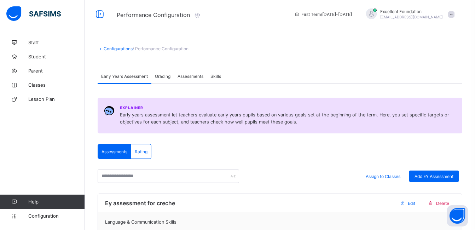
click at [169, 77] on span "Grading" at bounding box center [163, 76] width 16 height 5
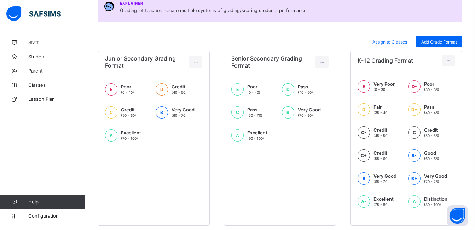
scroll to position [125, 0]
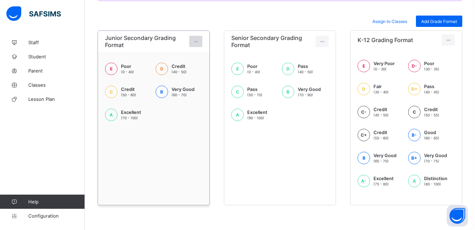
click at [194, 39] on icon at bounding box center [196, 41] width 6 height 5
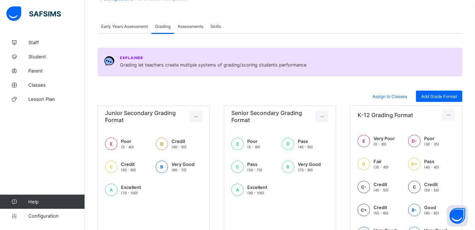
scroll to position [49, 0]
click at [183, 24] on span "Assessments" at bounding box center [190, 26] width 26 height 5
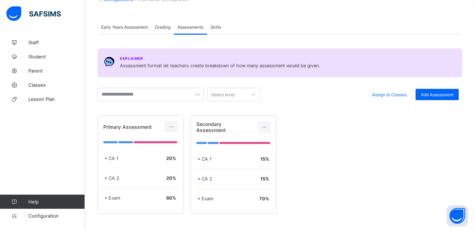
click at [216, 30] on div "Skills" at bounding box center [216, 27] width 18 height 14
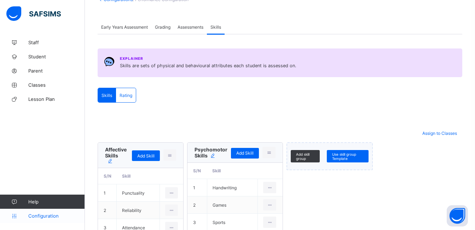
click at [47, 213] on span "Configuration" at bounding box center [56, 216] width 56 height 6
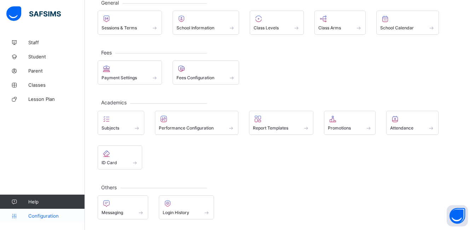
scroll to position [47, 0]
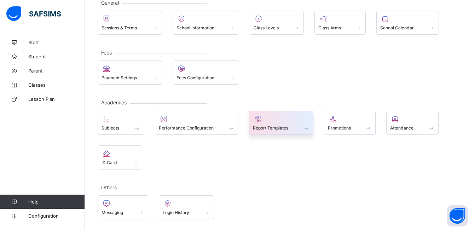
click at [284, 127] on span "Report Templates" at bounding box center [270, 127] width 35 height 5
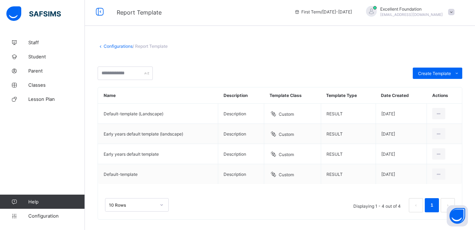
scroll to position [0, 0]
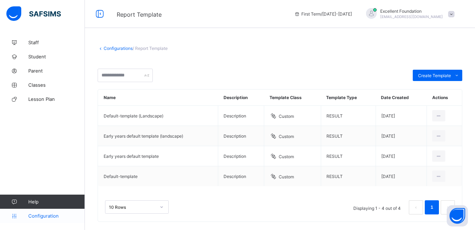
click at [40, 213] on span "Configuration" at bounding box center [56, 216] width 56 height 6
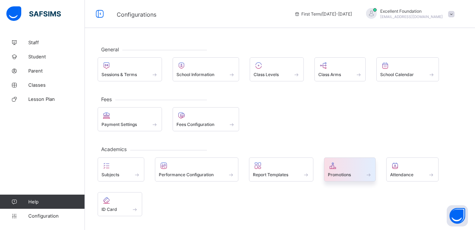
click at [339, 161] on div at bounding box center [350, 165] width 44 height 8
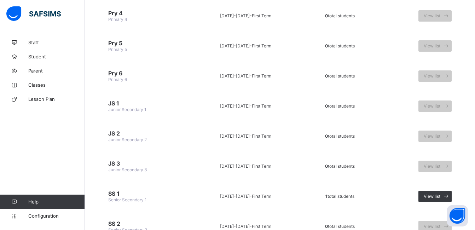
scroll to position [240, 0]
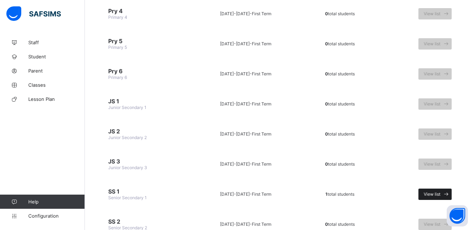
click at [432, 191] on div "View list" at bounding box center [434, 193] width 33 height 11
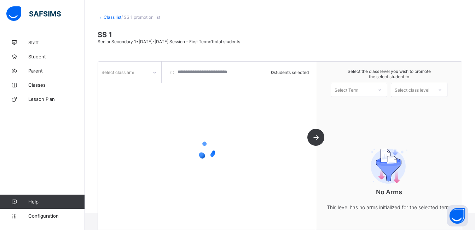
scroll to position [43, 0]
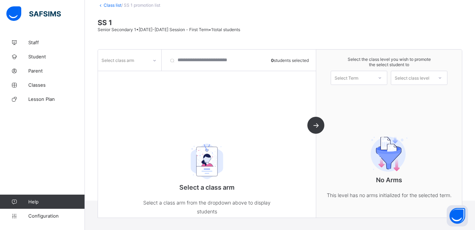
click at [372, 78] on div "Select Term" at bounding box center [352, 78] width 42 height 10
click at [377, 78] on div at bounding box center [379, 77] width 14 height 13
click at [153, 59] on icon at bounding box center [154, 60] width 4 height 7
drag, startPoint x: 149, startPoint y: 72, endPoint x: 177, endPoint y: 54, distance: 32.9
click at [149, 71] on div "No options" at bounding box center [129, 75] width 63 height 11
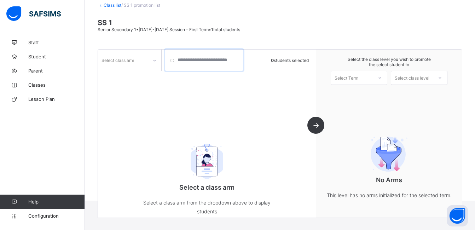
drag, startPoint x: 199, startPoint y: 52, endPoint x: 204, endPoint y: 54, distance: 5.3
click at [204, 54] on input "search" at bounding box center [204, 59] width 78 height 21
click at [213, 181] on div "Select a class arm Select a class arm from the dropdown above to display studen…" at bounding box center [206, 177] width 141 height 106
click at [450, 151] on div "No Arms This level has no arms initialized for the selected term." at bounding box center [388, 165] width 141 height 97
click at [170, 60] on input "search" at bounding box center [204, 59] width 78 height 21
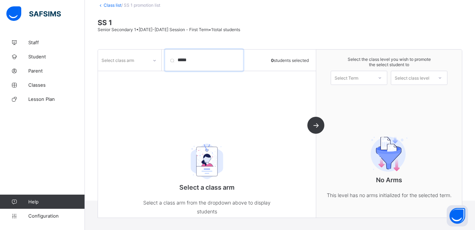
drag, startPoint x: 175, startPoint y: 61, endPoint x: 183, endPoint y: 61, distance: 8.5
click at [180, 61] on input "*****" at bounding box center [204, 59] width 78 height 21
click at [210, 61] on input "*****" at bounding box center [204, 59] width 78 height 21
type input "**********"
click at [316, 124] on div "**********" at bounding box center [207, 133] width 218 height 168
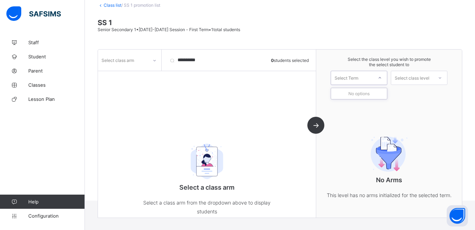
click at [366, 78] on div "Select Term" at bounding box center [352, 78] width 42 height 10
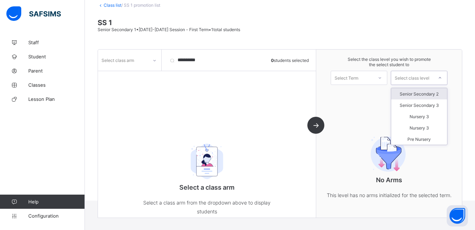
click at [404, 76] on div "Select class level" at bounding box center [411, 78] width 35 height 14
click at [416, 97] on div "Senior Secondary 2" at bounding box center [419, 93] width 56 height 11
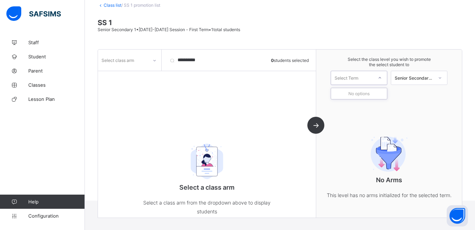
click at [381, 74] on div at bounding box center [379, 78] width 13 height 12
click at [381, 75] on div at bounding box center [379, 78] width 13 height 12
click at [35, 82] on span "Classes" at bounding box center [56, 85] width 57 height 6
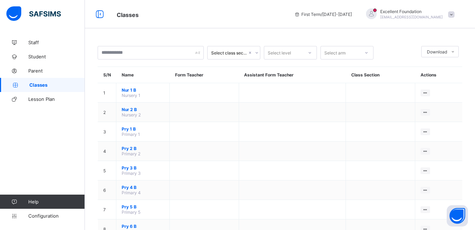
click at [350, 56] on div "Select arm" at bounding box center [340, 53] width 39 height 10
click at [345, 65] on div "B" at bounding box center [347, 68] width 52 height 11
click at [202, 53] on div "Select class section Select level option B, selected. 0 results available. Sele…" at bounding box center [280, 52] width 364 height 13
click at [223, 54] on div "Select class section" at bounding box center [229, 52] width 36 height 5
click at [305, 51] on div at bounding box center [310, 52] width 12 height 11
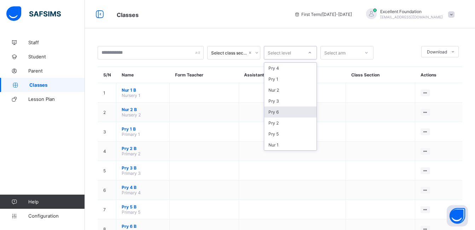
click at [459, 76] on th "Actions" at bounding box center [438, 75] width 47 height 16
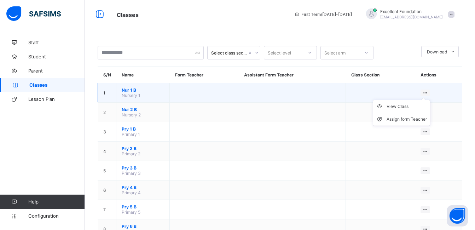
click at [430, 100] on ul "View Class Assign form Teacher" at bounding box center [400, 113] width 57 height 26
click at [408, 106] on div "View Class" at bounding box center [406, 106] width 40 height 7
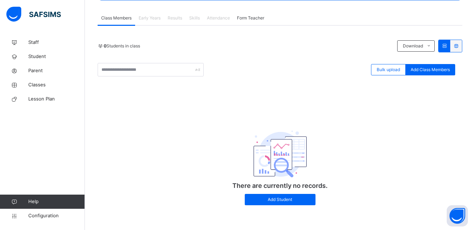
scroll to position [119, 0]
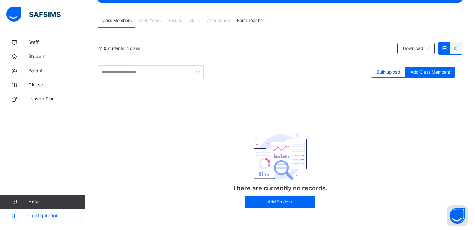
click at [31, 212] on span "Configuration" at bounding box center [56, 215] width 56 height 7
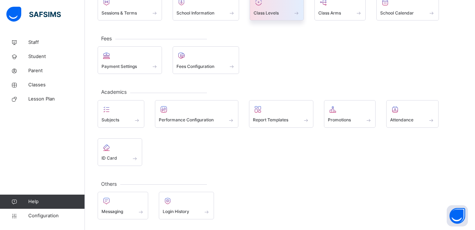
click at [257, 12] on span "Class Levels" at bounding box center [265, 13] width 25 height 6
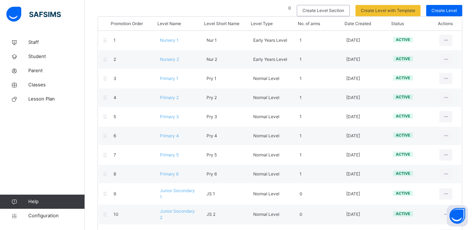
scroll to position [63, 0]
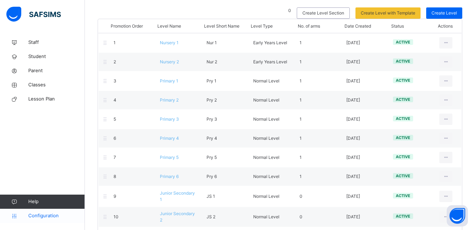
click at [46, 213] on span "Configuration" at bounding box center [56, 215] width 56 height 7
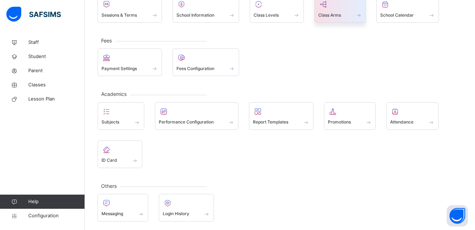
click at [330, 12] on span "Class Arms" at bounding box center [329, 15] width 23 height 6
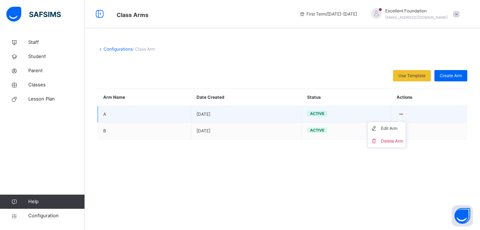
click at [402, 113] on icon at bounding box center [401, 113] width 6 height 5
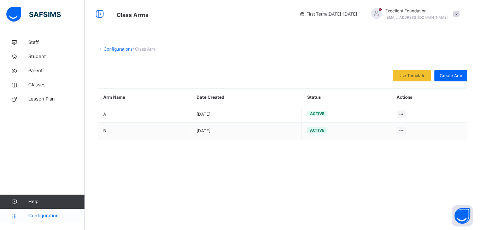
click at [33, 211] on link "Configuration" at bounding box center [42, 215] width 84 height 14
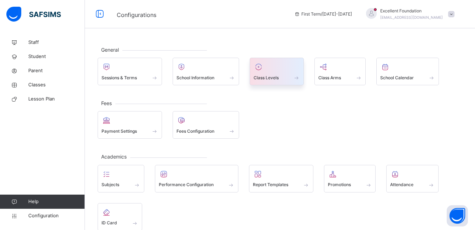
click at [255, 77] on span "Class Levels" at bounding box center [265, 78] width 25 height 6
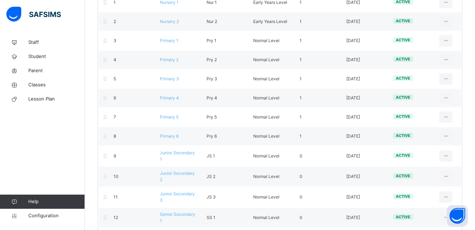
scroll to position [110, 0]
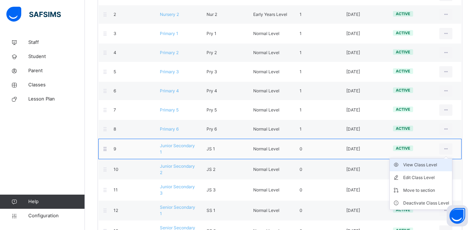
click at [441, 165] on div "View Class Level" at bounding box center [426, 164] width 46 height 7
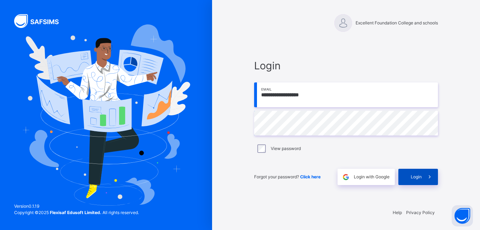
click at [411, 174] on span "Login" at bounding box center [416, 177] width 11 height 6
click at [411, 174] on div "Login" at bounding box center [418, 177] width 40 height 16
